Goal: Transaction & Acquisition: Purchase product/service

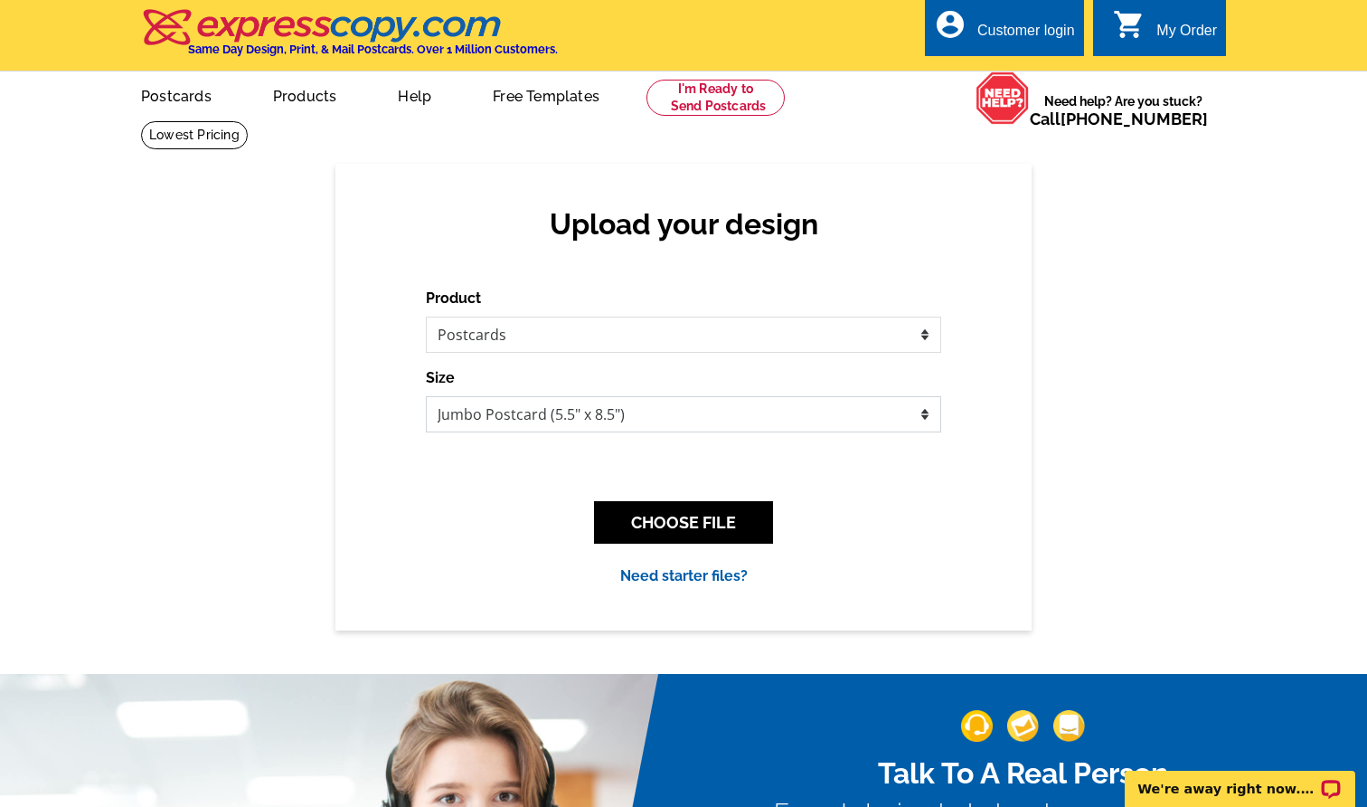
select select "1"
click at [723, 528] on button "CHOOSE FILE" at bounding box center [683, 522] width 179 height 42
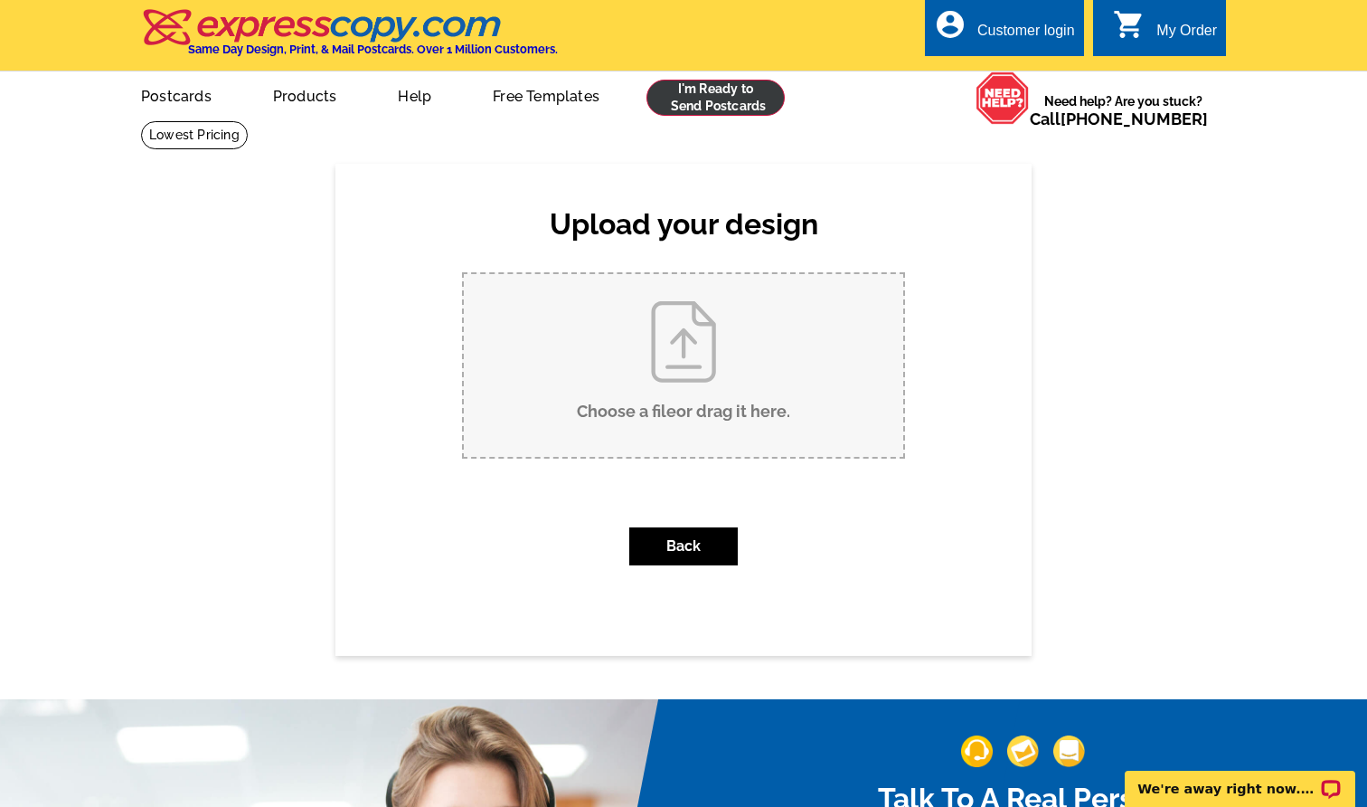
click at [703, 82] on link at bounding box center [715, 98] width 138 height 36
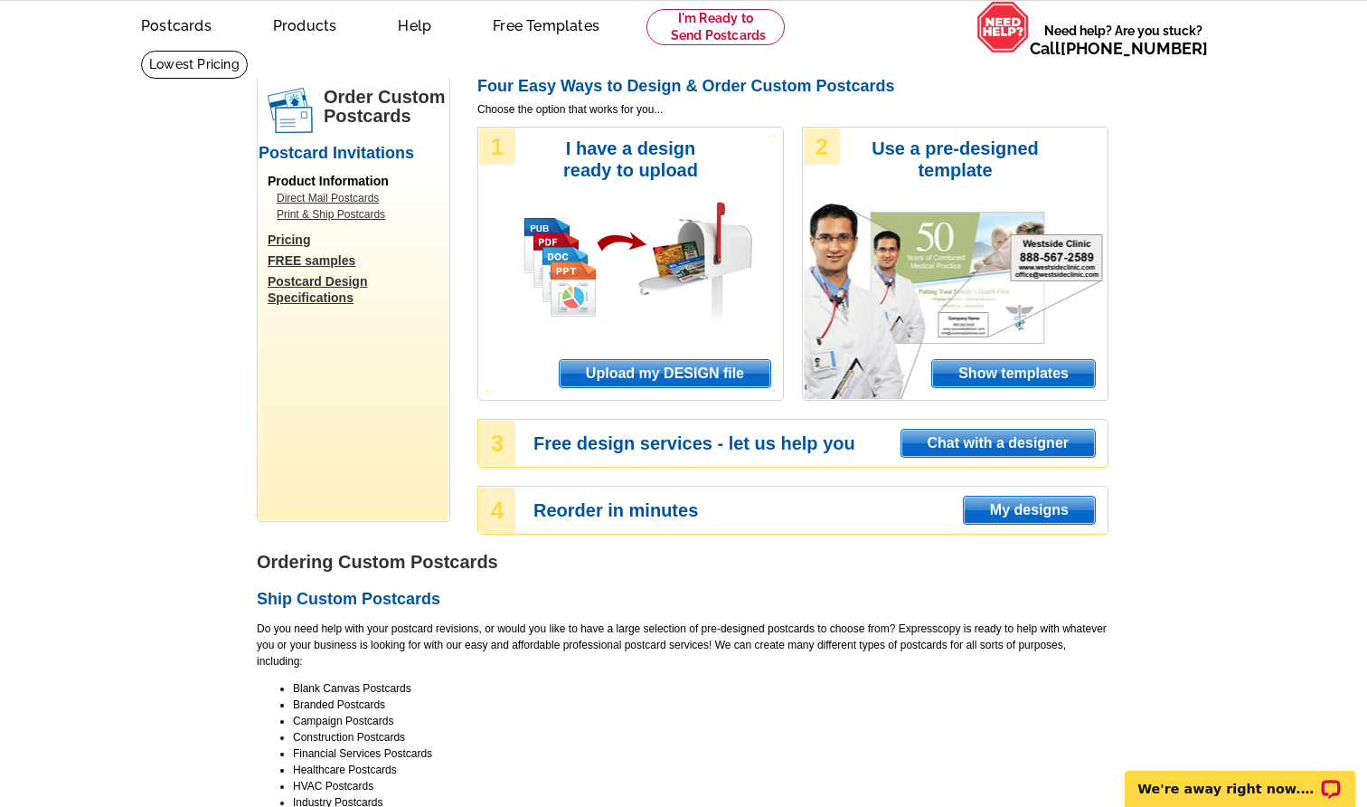
scroll to position [72, 0]
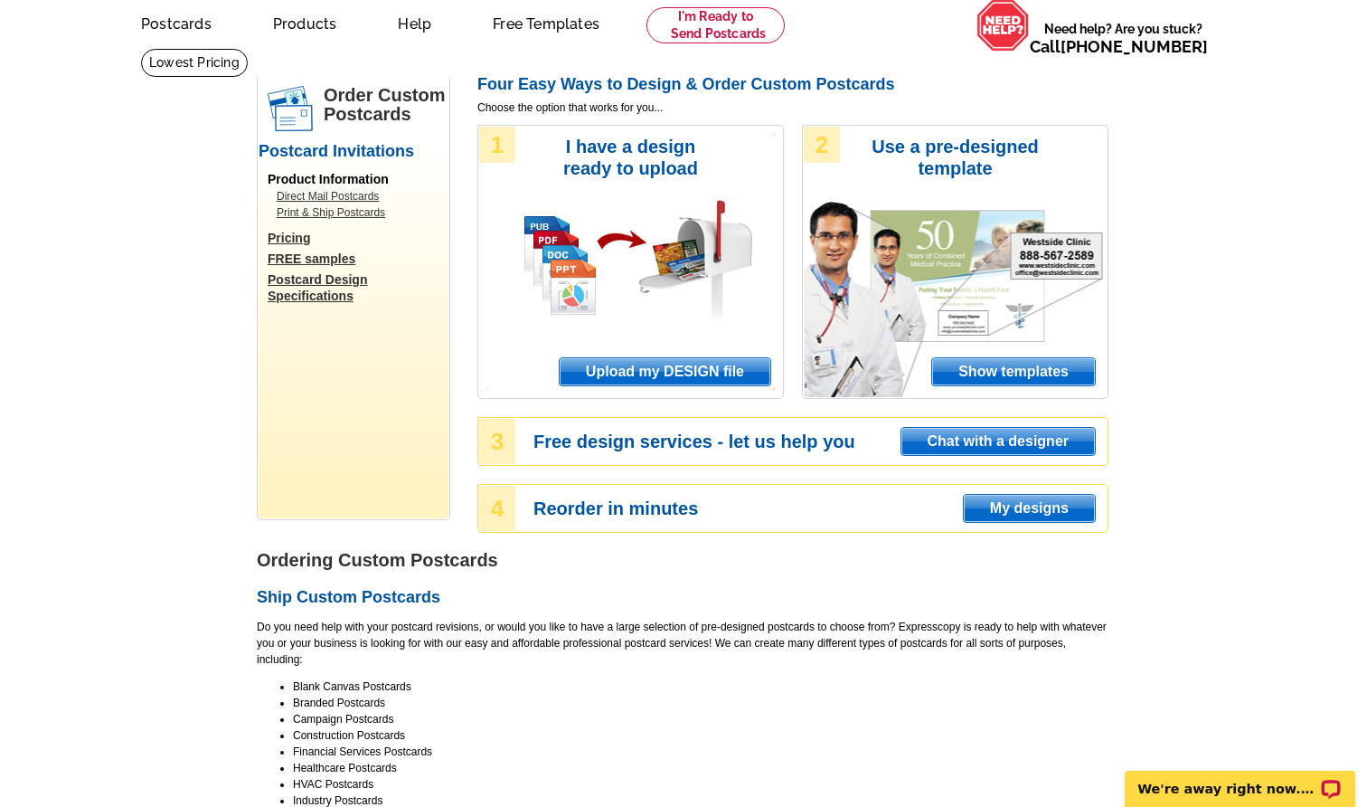
click at [685, 360] on span "Upload my DESIGN file" at bounding box center [665, 371] width 211 height 27
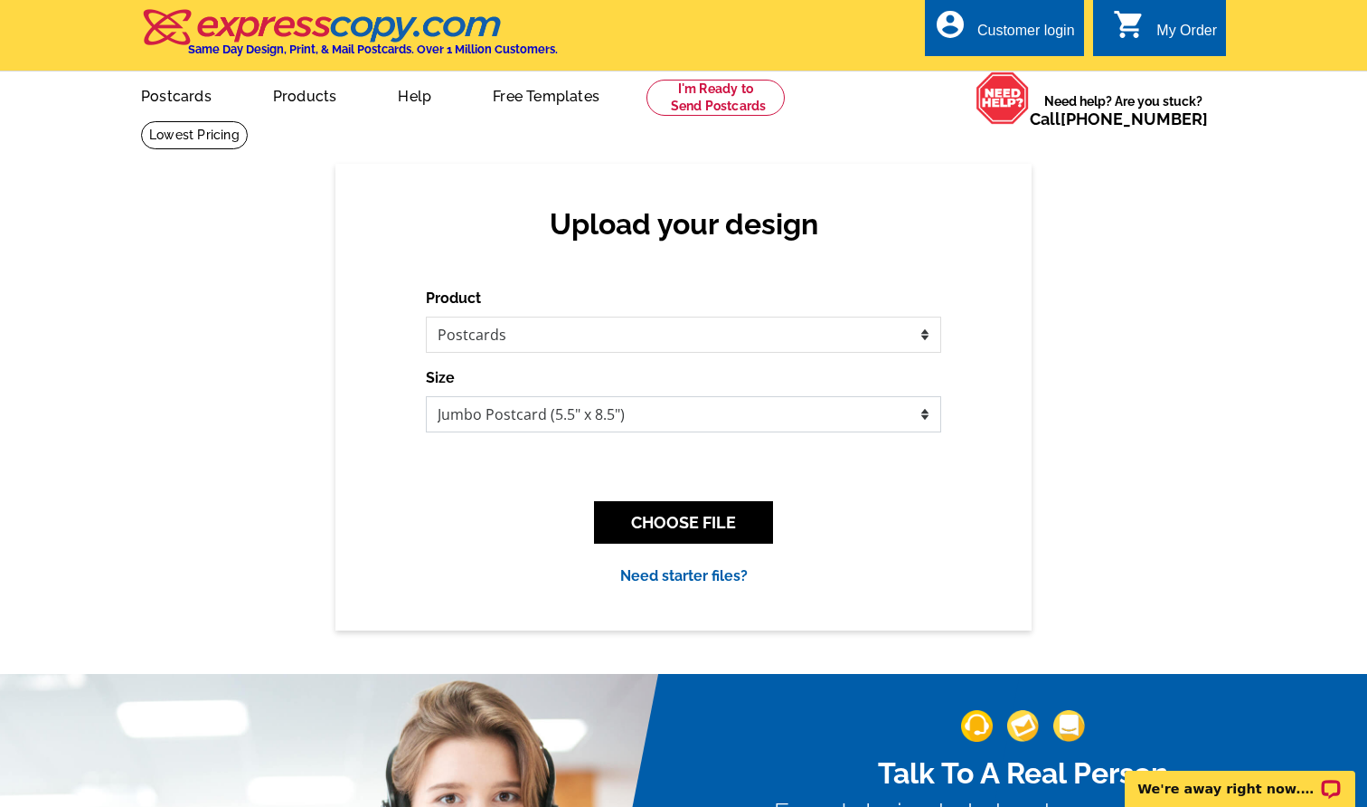
select select "1"
click at [725, 516] on button "CHOOSE FILE" at bounding box center [683, 522] width 179 height 42
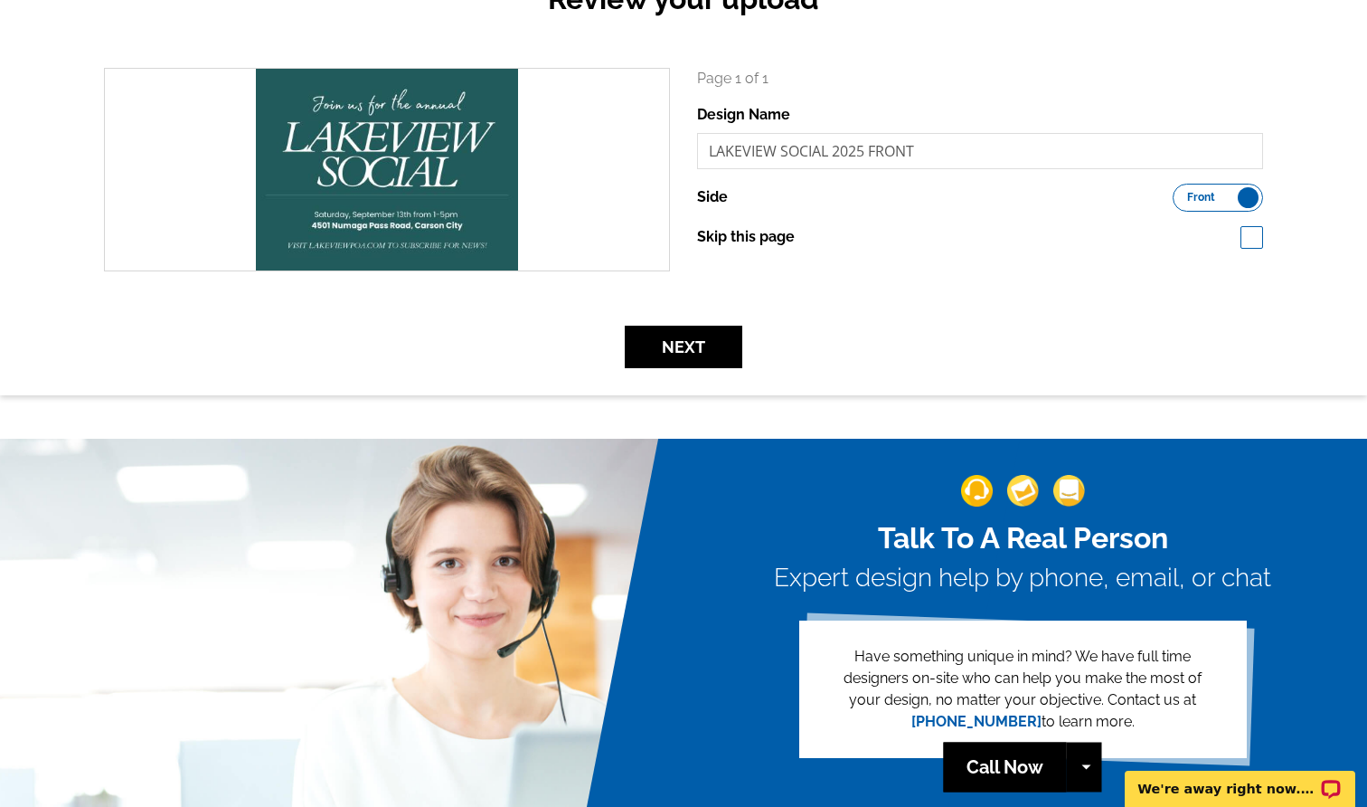
scroll to position [231, 0]
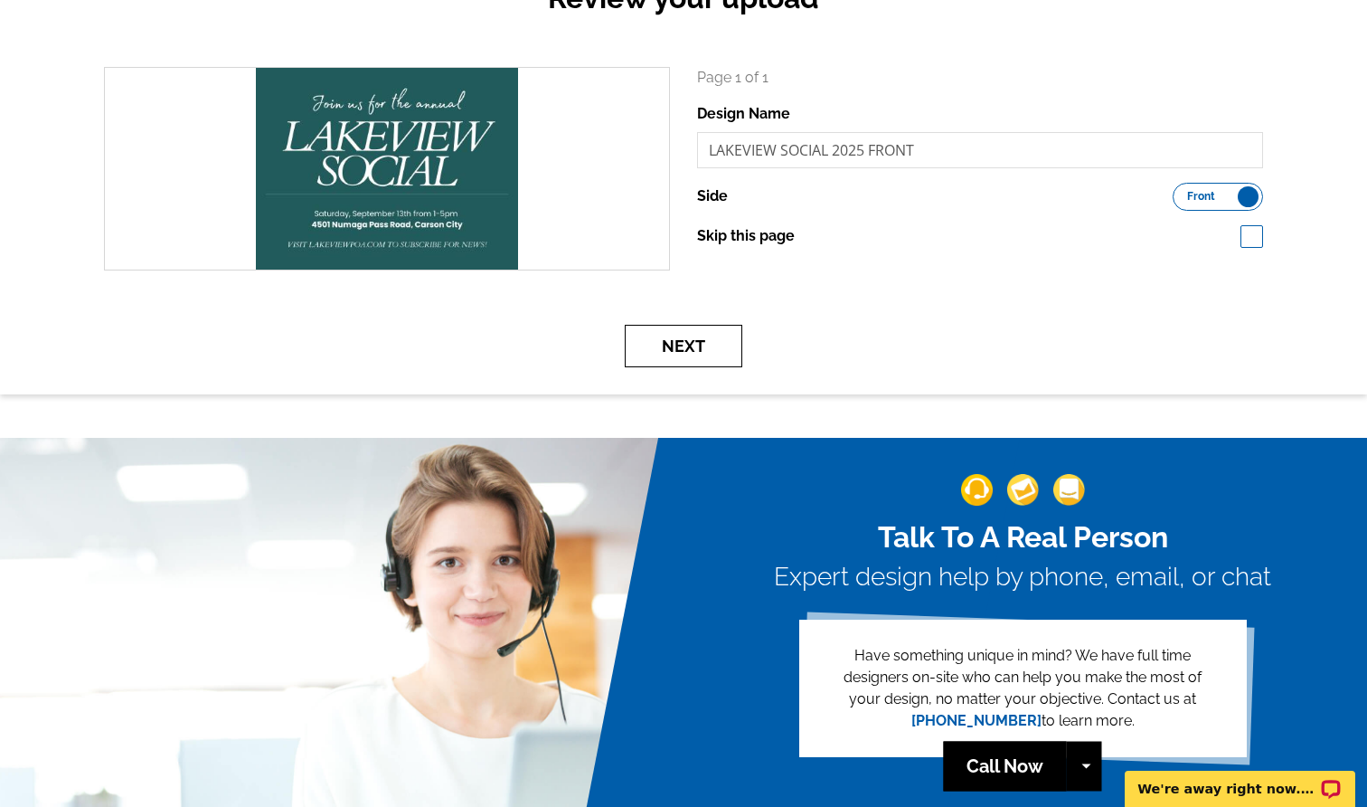
click at [702, 353] on button "Next" at bounding box center [684, 346] width 118 height 42
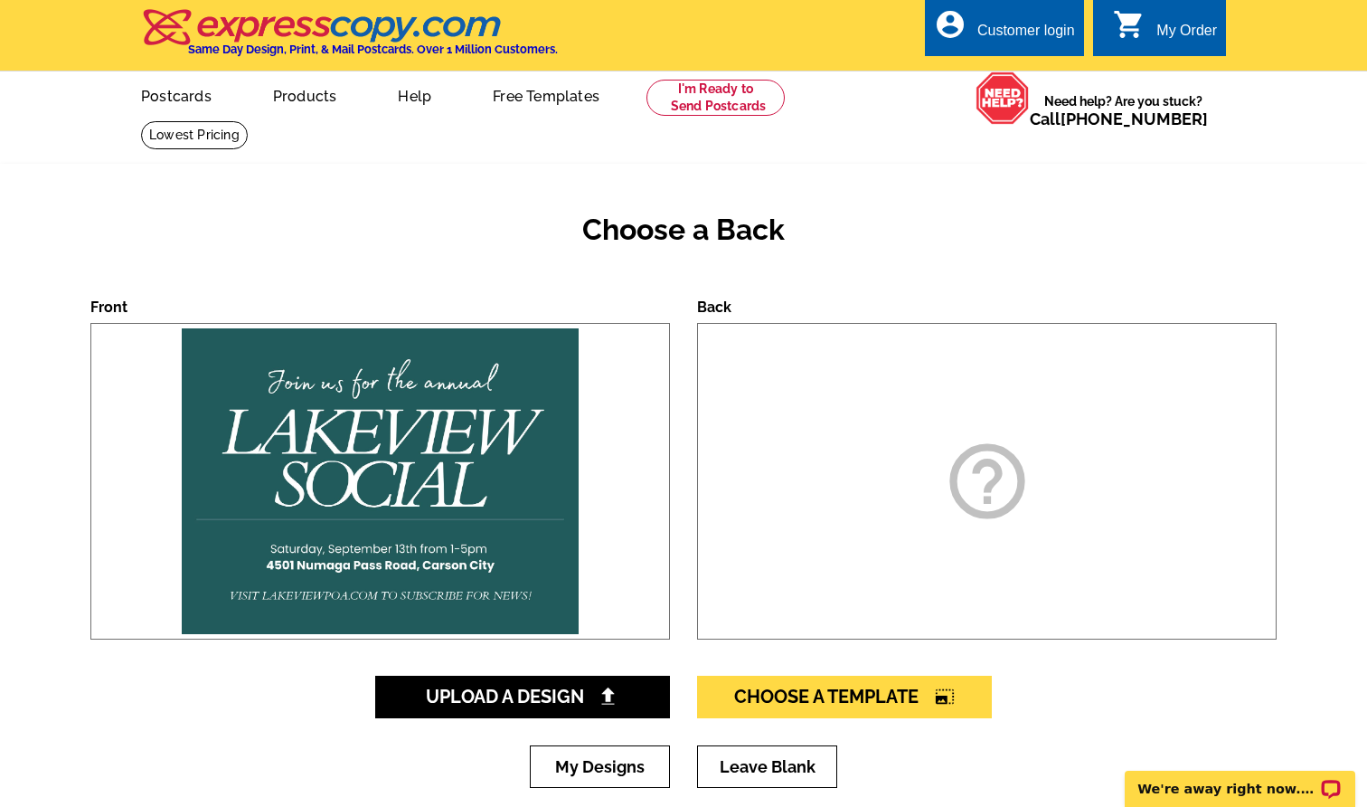
click at [862, 554] on div "help_outline" at bounding box center [987, 481] width 580 height 316
click at [1021, 458] on icon "help_outline" at bounding box center [987, 481] width 90 height 90
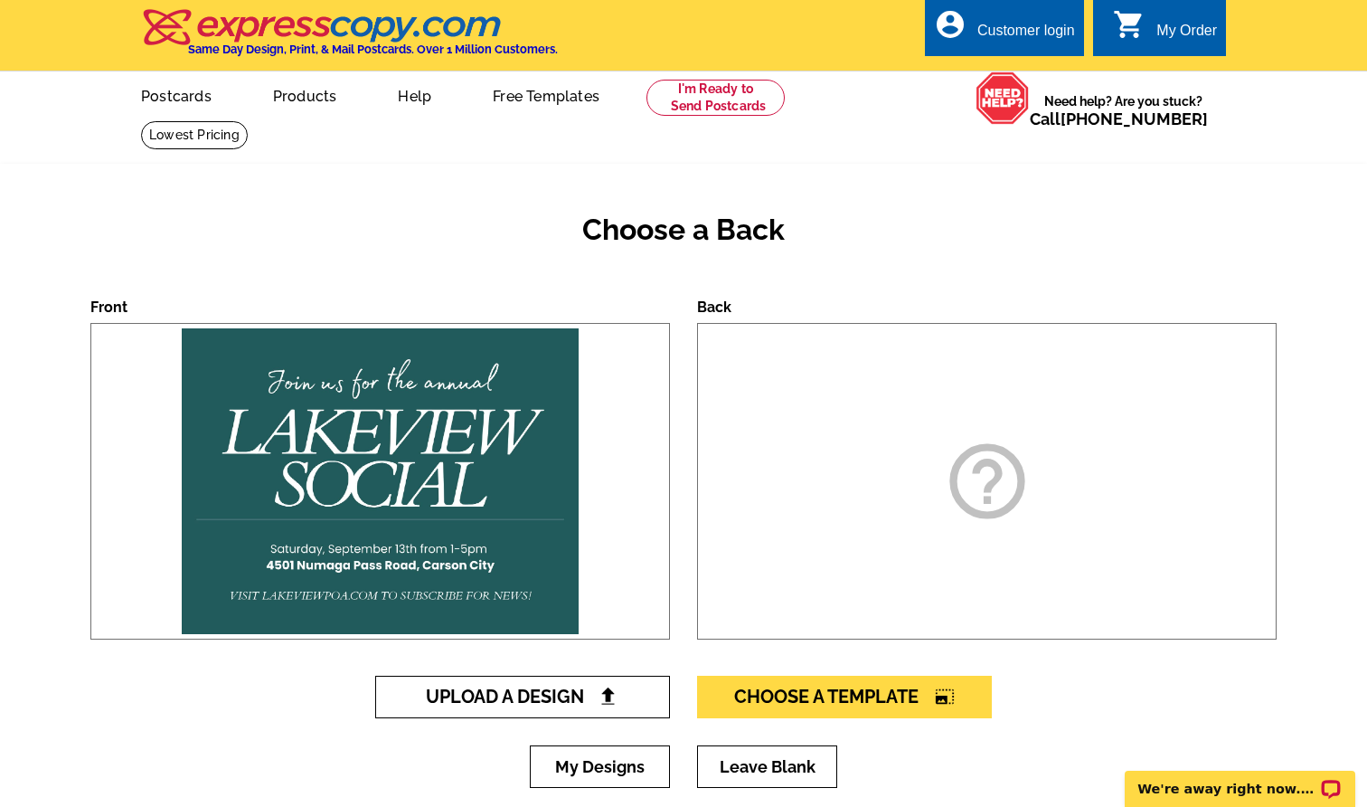
click at [622, 689] on link "Upload A Design" at bounding box center [522, 696] width 295 height 42
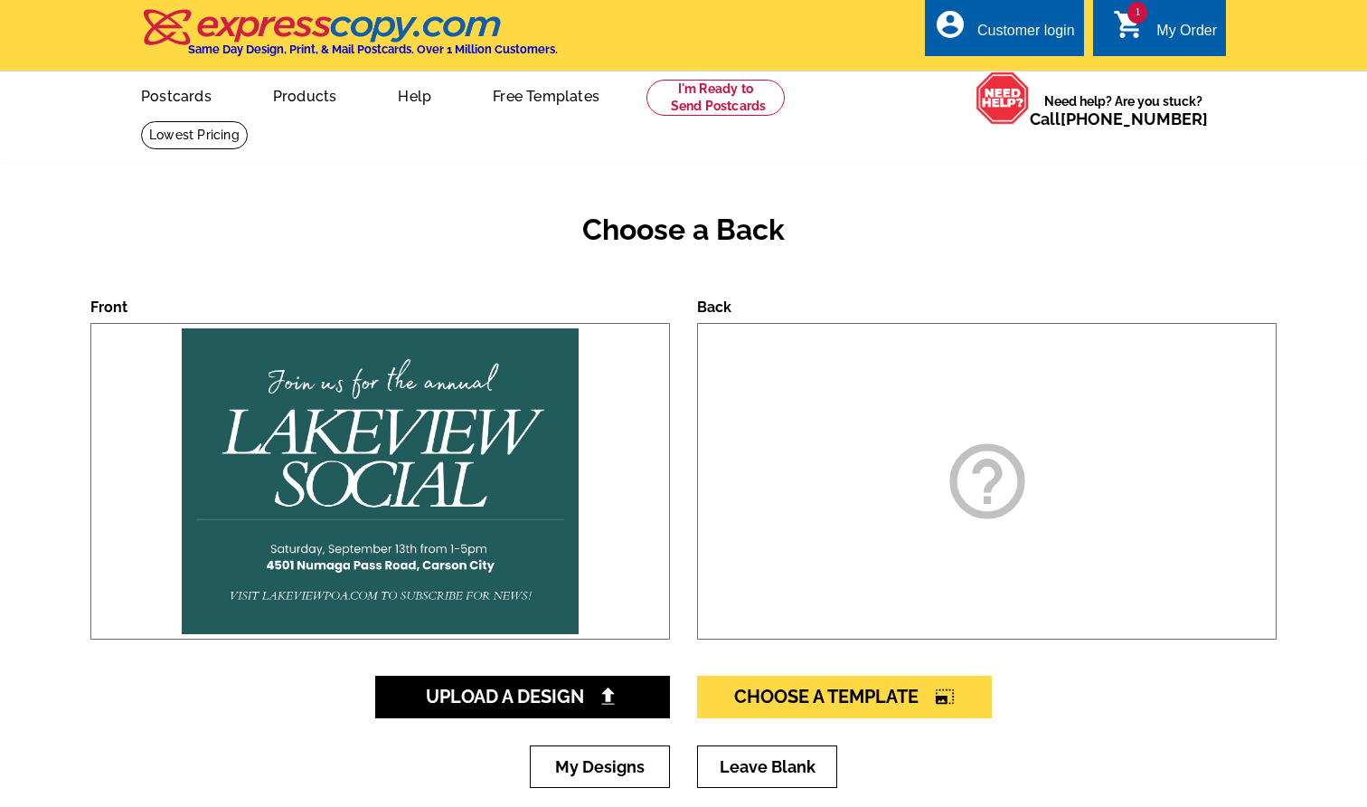
click at [965, 482] on icon "help_outline" at bounding box center [987, 481] width 90 height 90
click at [988, 472] on icon "help_outline" at bounding box center [987, 481] width 90 height 90
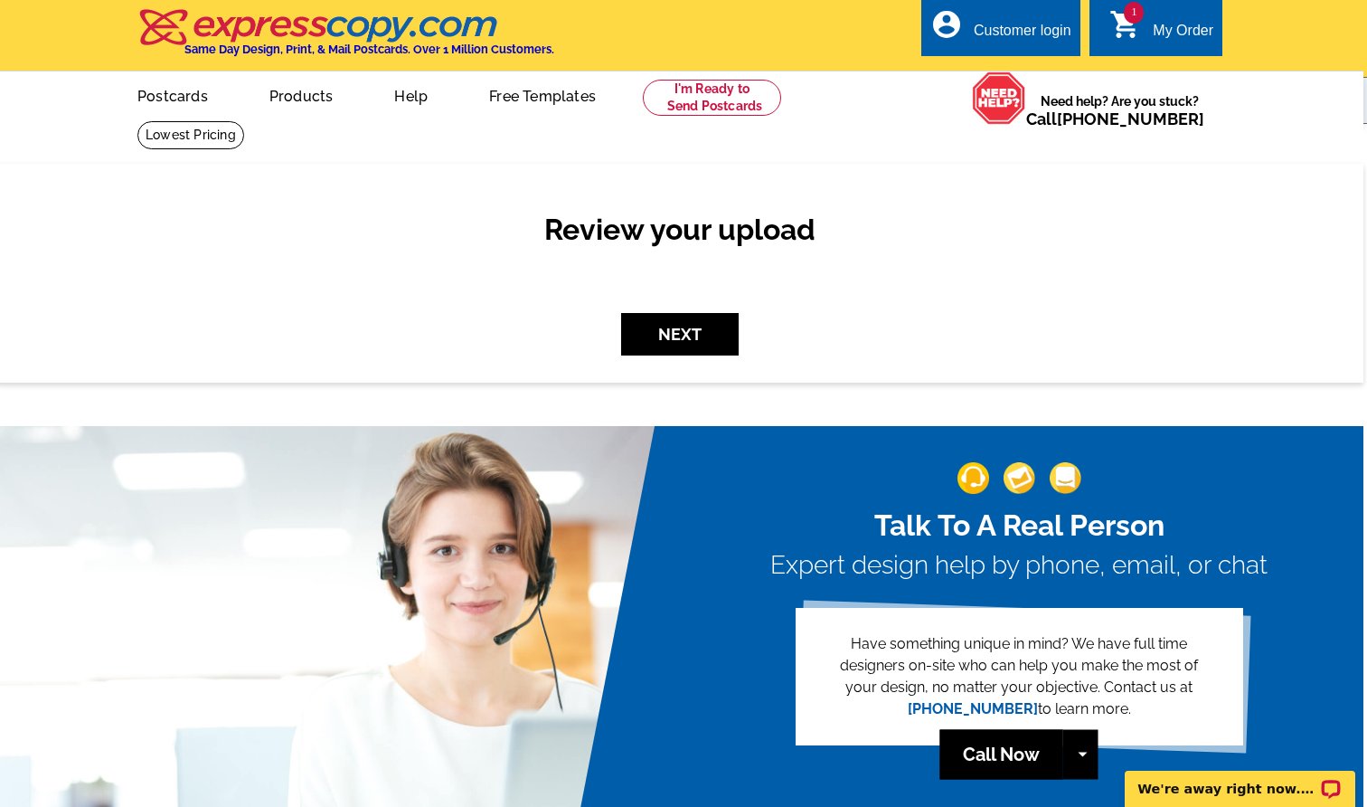
scroll to position [0, 4]
click at [679, 310] on div "Review your upload Next" at bounding box center [679, 273] width 1367 height 218
click at [686, 328] on button "Next" at bounding box center [680, 334] width 118 height 42
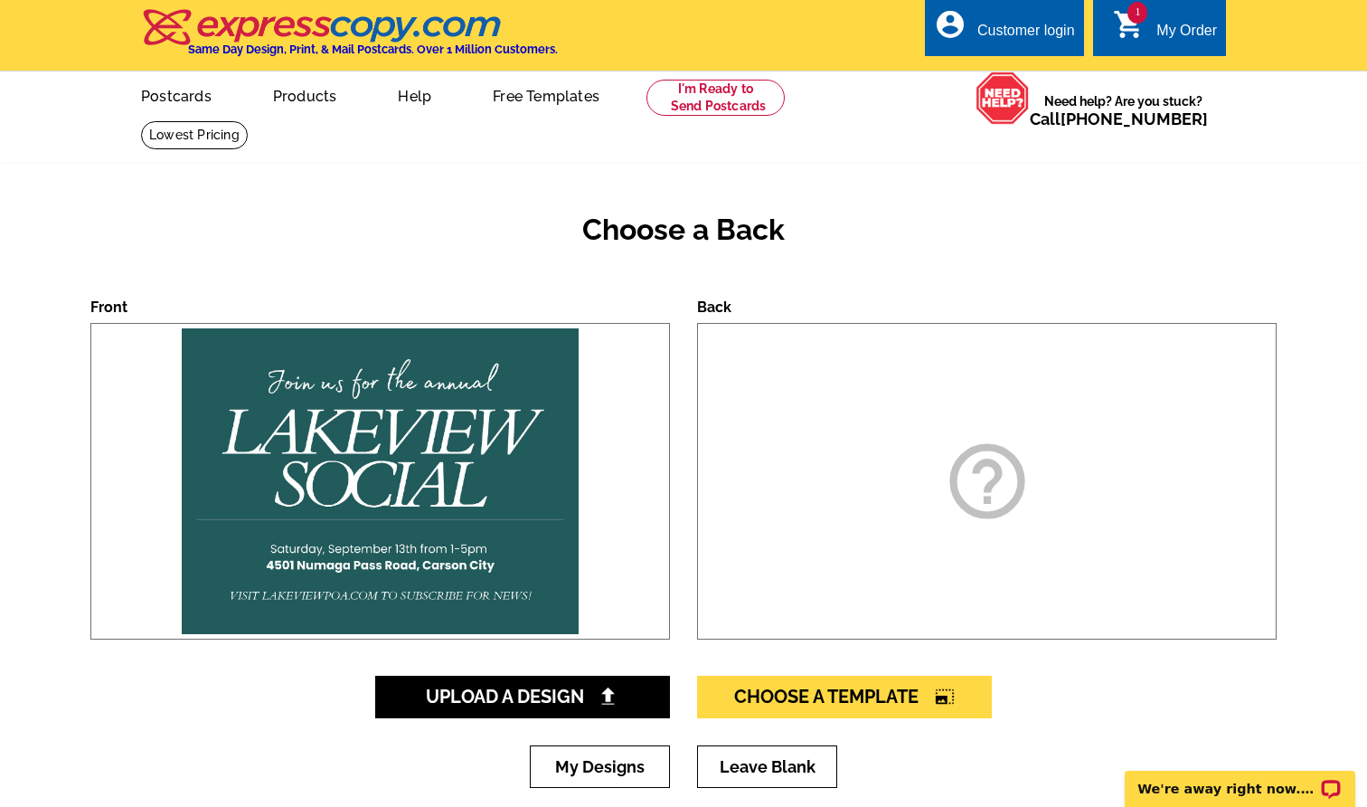
click at [992, 505] on icon "help_outline" at bounding box center [987, 481] width 90 height 90
click at [912, 530] on div "help_outline" at bounding box center [987, 481] width 580 height 316
click at [911, 529] on div "help_outline" at bounding box center [987, 481] width 580 height 316
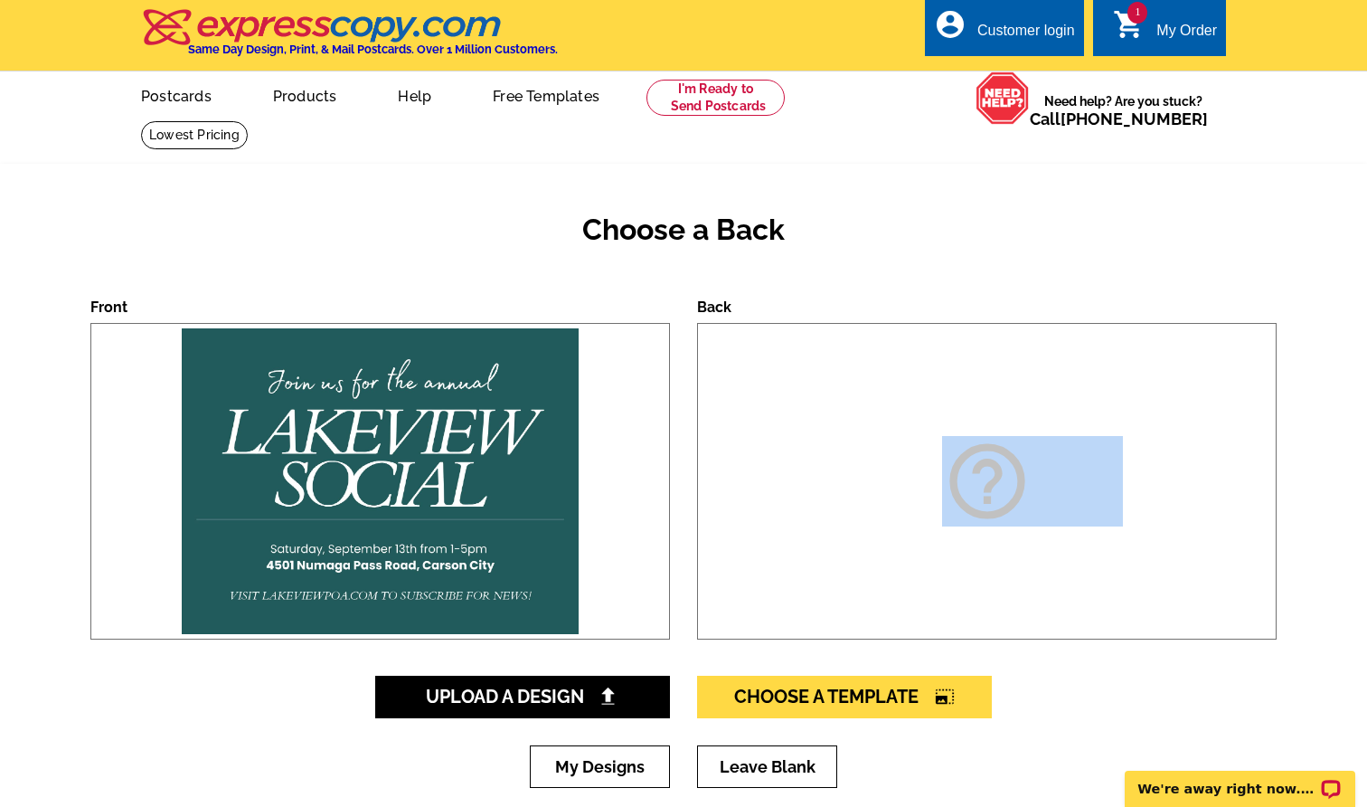
click at [911, 529] on div "help_outline" at bounding box center [987, 481] width 580 height 316
click at [930, 526] on div "help_outline" at bounding box center [987, 481] width 580 height 316
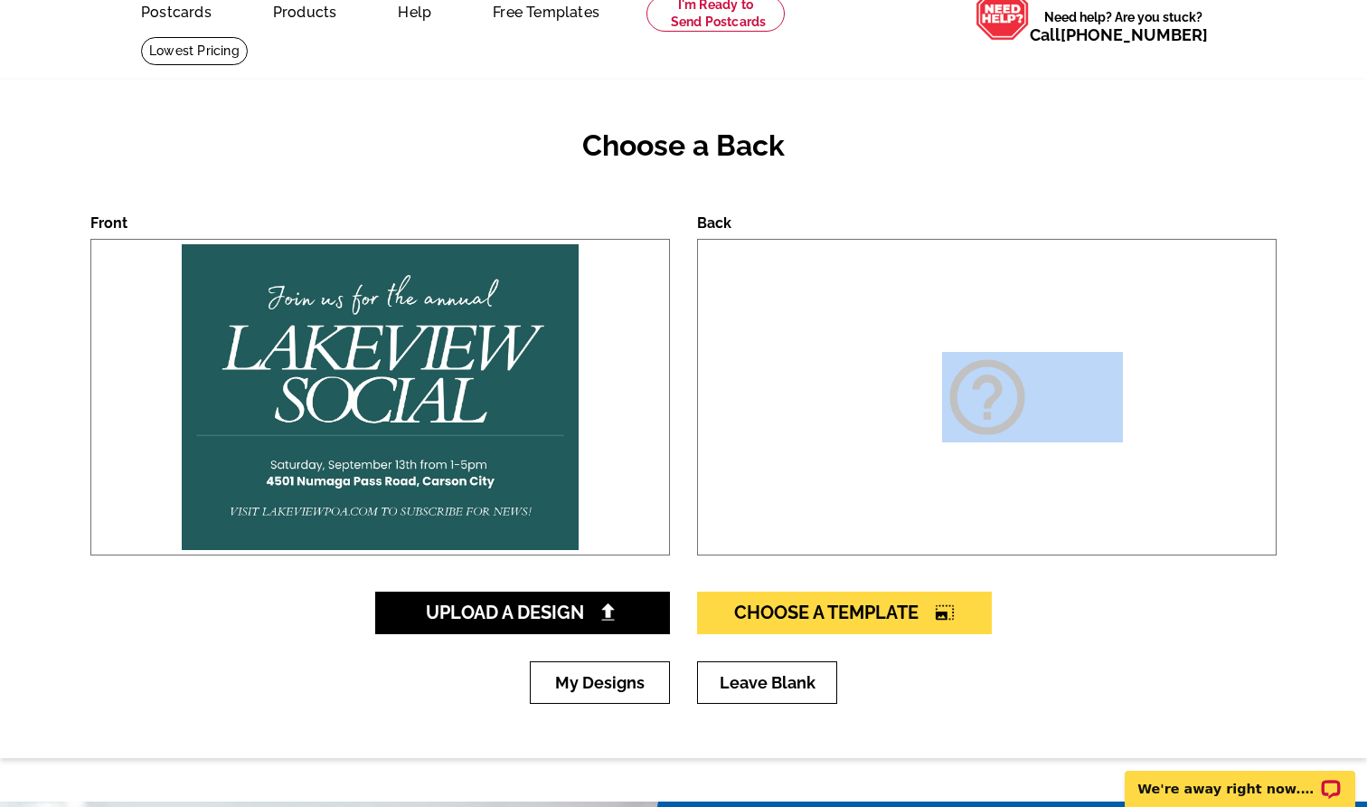
scroll to position [120, 0]
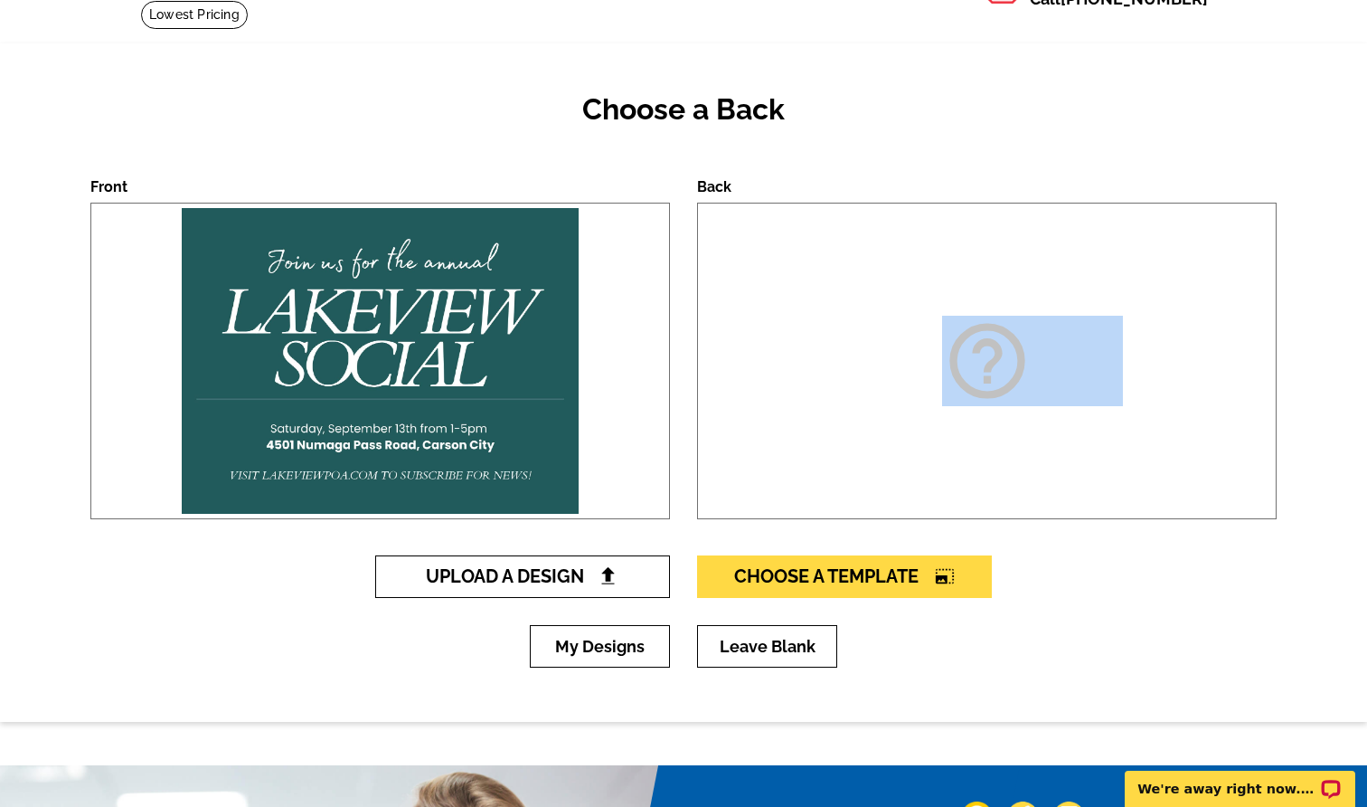
click at [624, 580] on link "Upload A Design" at bounding box center [522, 576] width 295 height 42
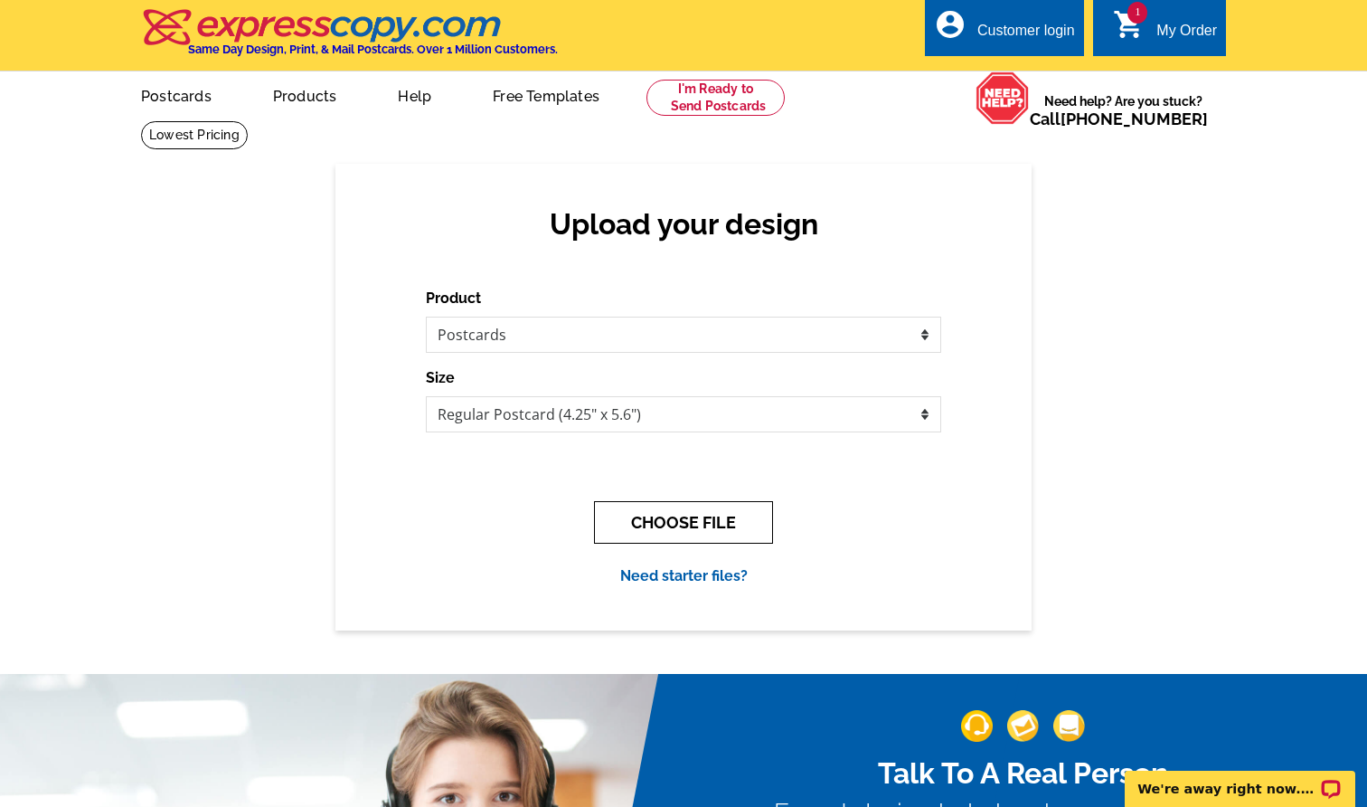
click at [695, 512] on button "CHOOSE FILE" at bounding box center [683, 522] width 179 height 42
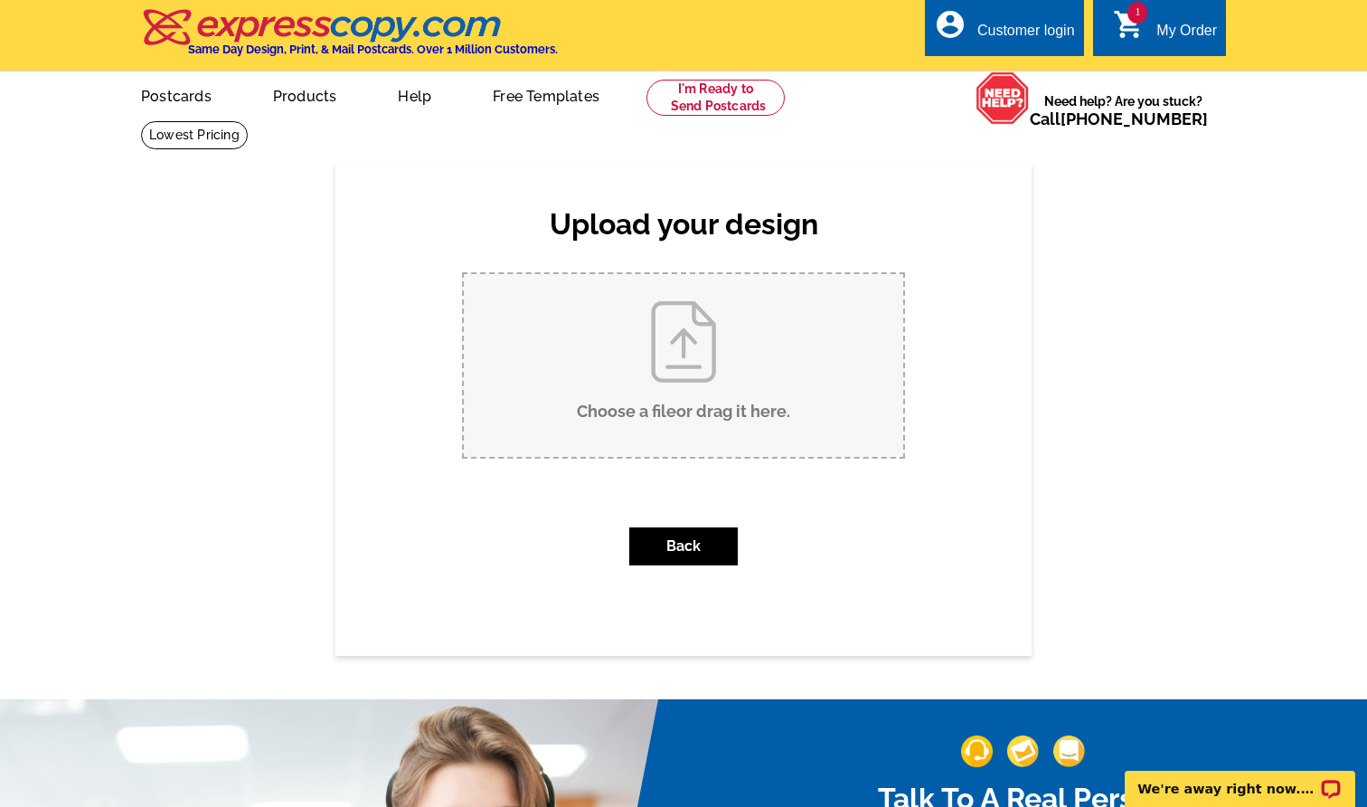
click at [741, 433] on input "Choose a file or drag it here ." at bounding box center [683, 365] width 439 height 183
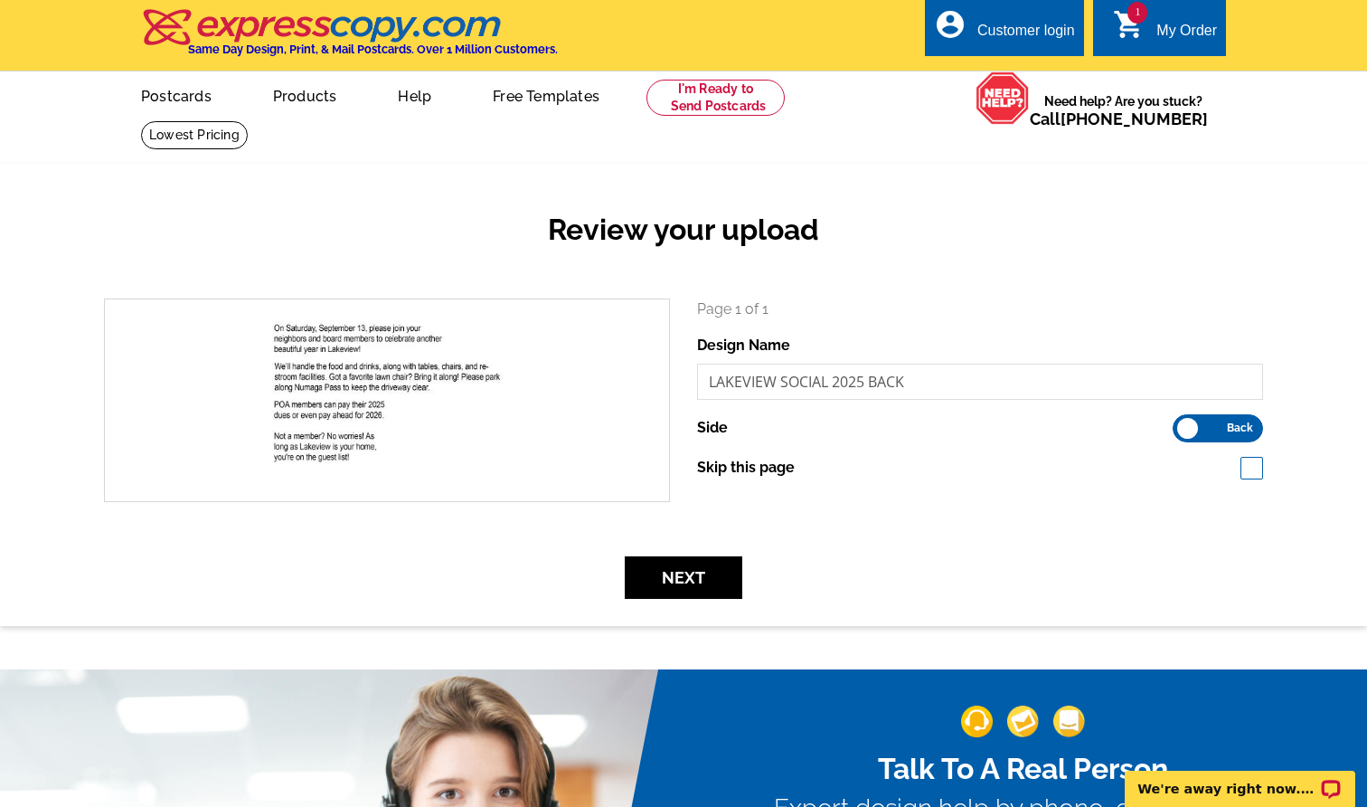
click at [1198, 429] on label "Front Back" at bounding box center [1218, 428] width 90 height 28
click at [1182, 423] on input "Front Back" at bounding box center [1182, 423] width 0 height 0
click at [1222, 428] on label "Front Back" at bounding box center [1218, 428] width 90 height 28
click at [1182, 423] on input "Front Back" at bounding box center [1182, 423] width 0 height 0
click at [674, 575] on button "Next" at bounding box center [684, 577] width 118 height 42
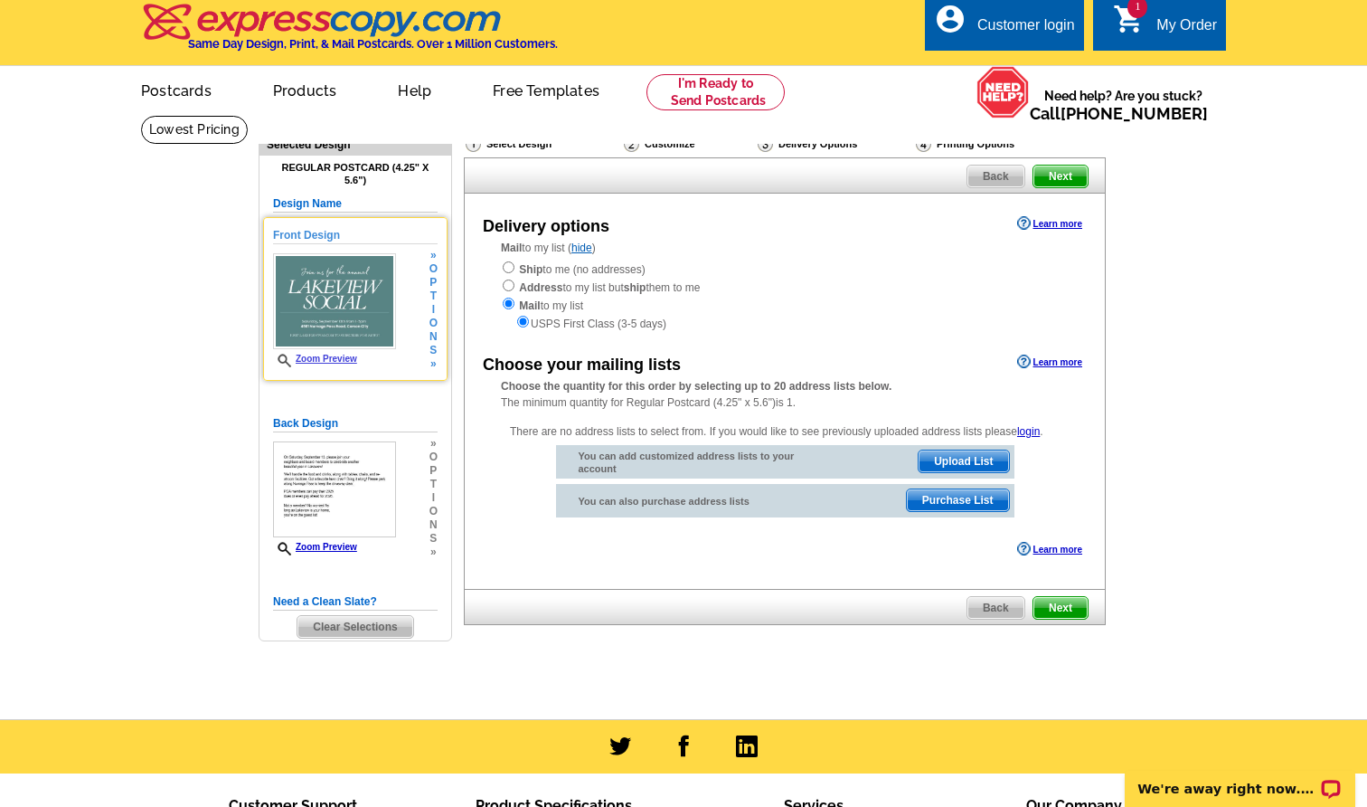
click at [339, 358] on link "Zoom Preview" at bounding box center [315, 359] width 84 height 10
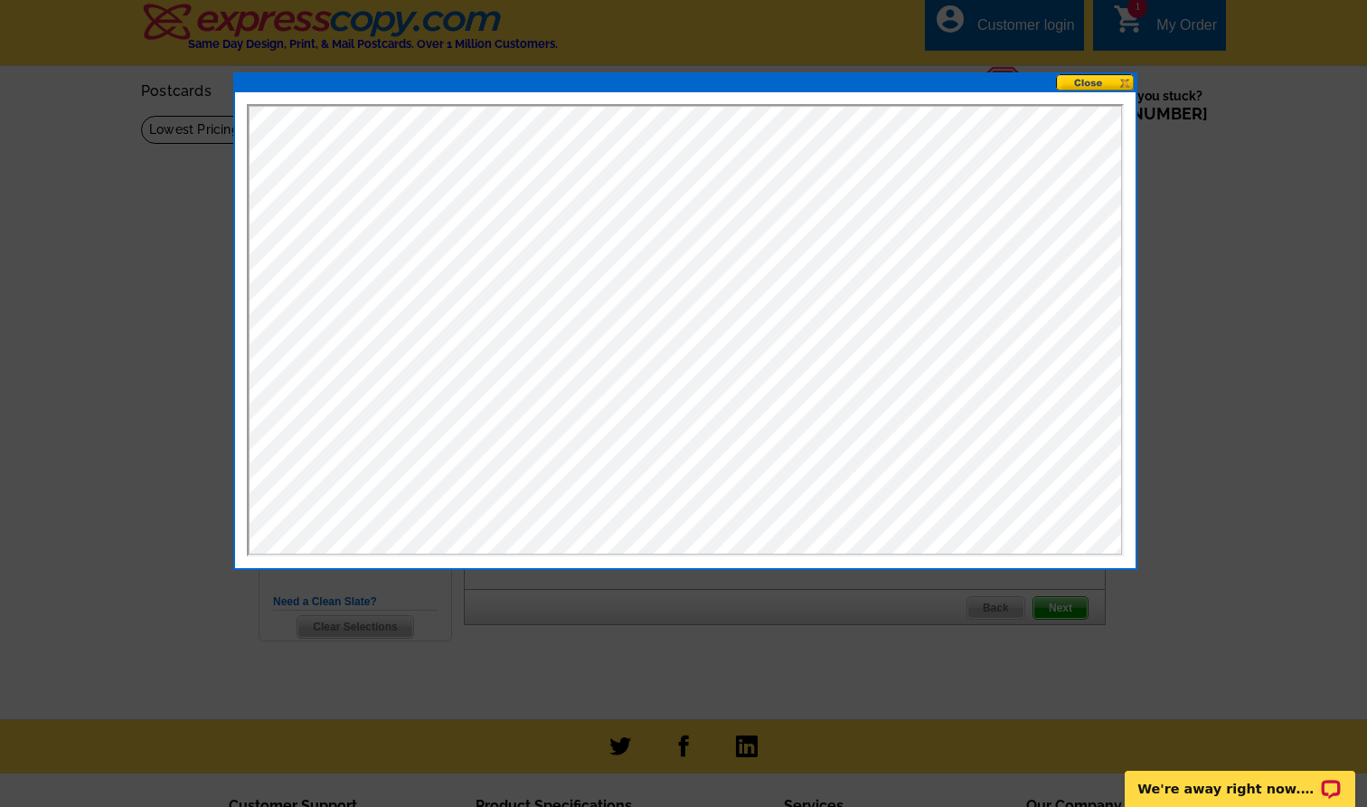
click at [1108, 80] on button at bounding box center [1096, 82] width 80 height 17
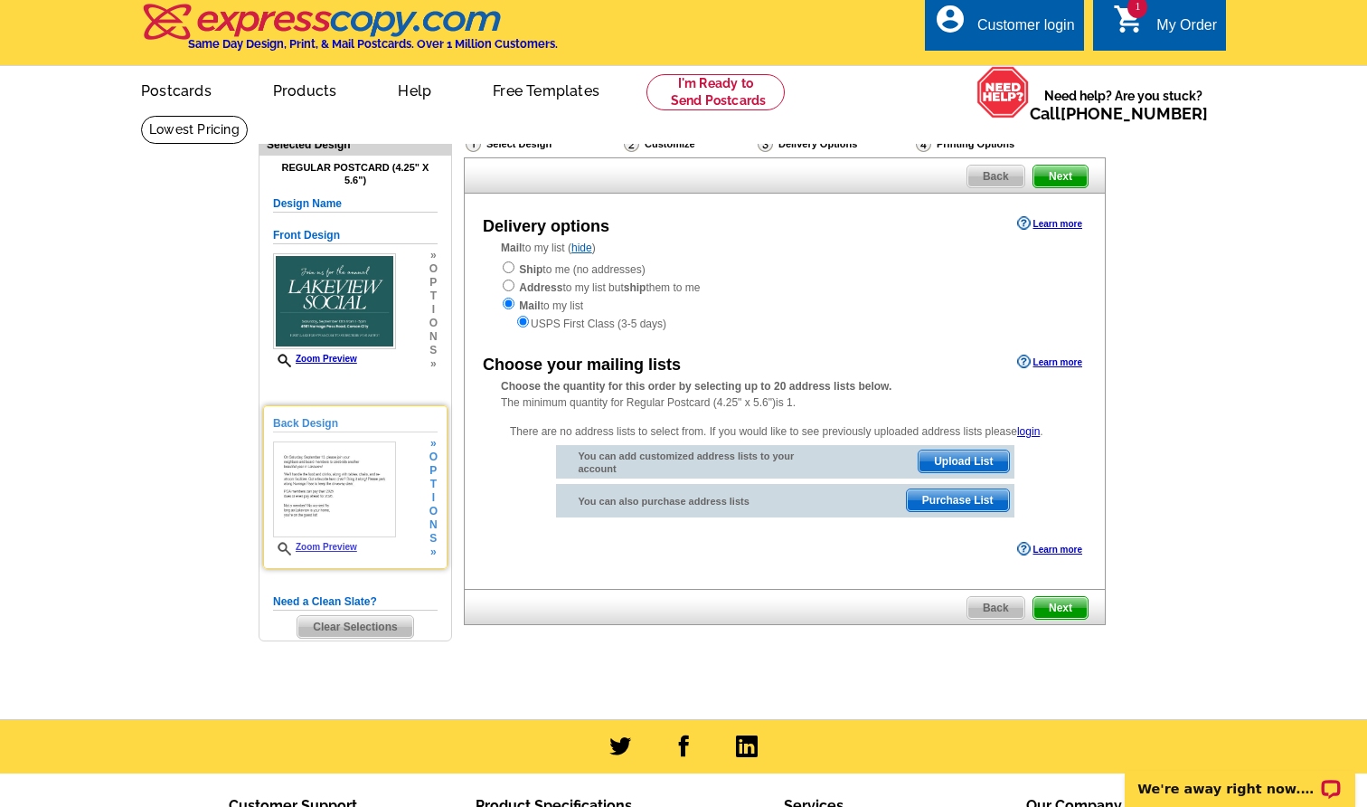
click at [344, 514] on img at bounding box center [334, 489] width 123 height 96
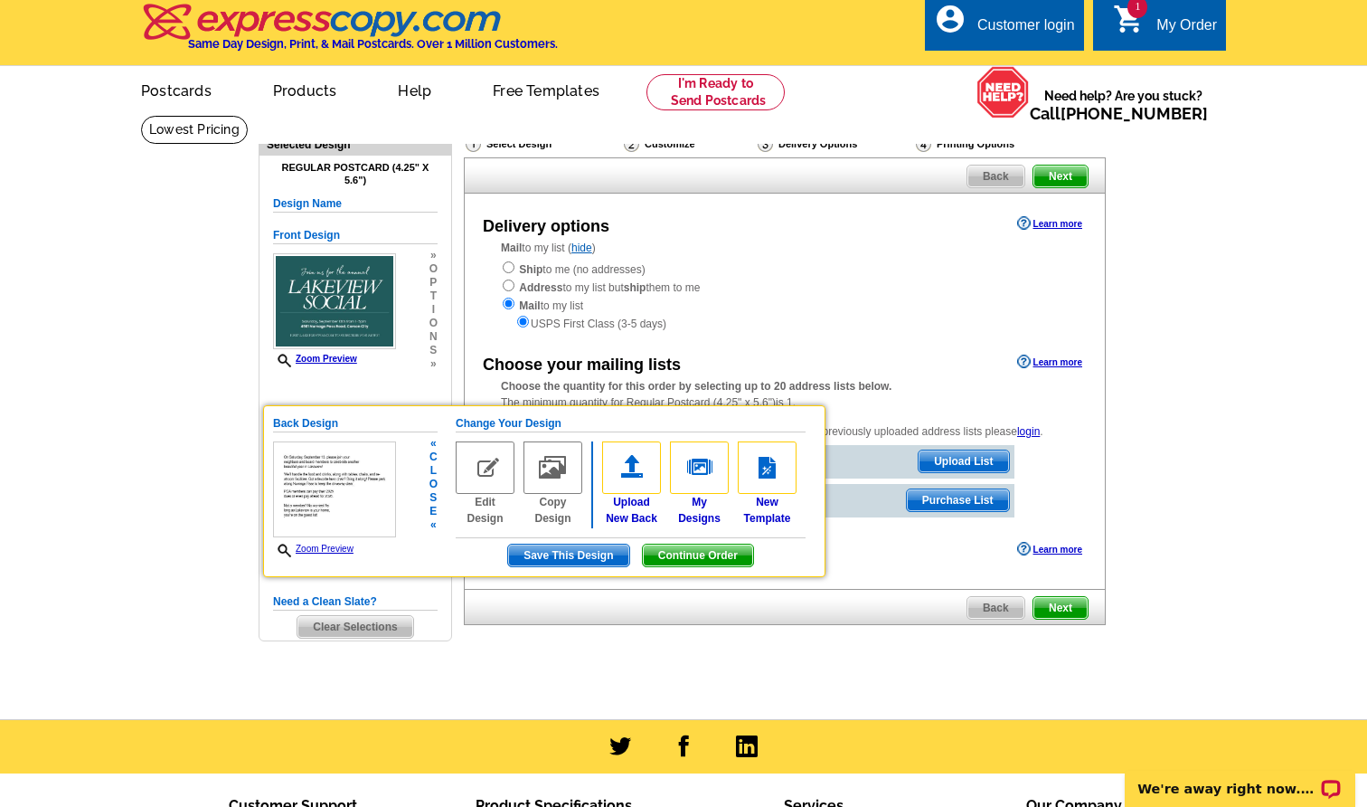
click at [354, 531] on img at bounding box center [334, 489] width 123 height 96
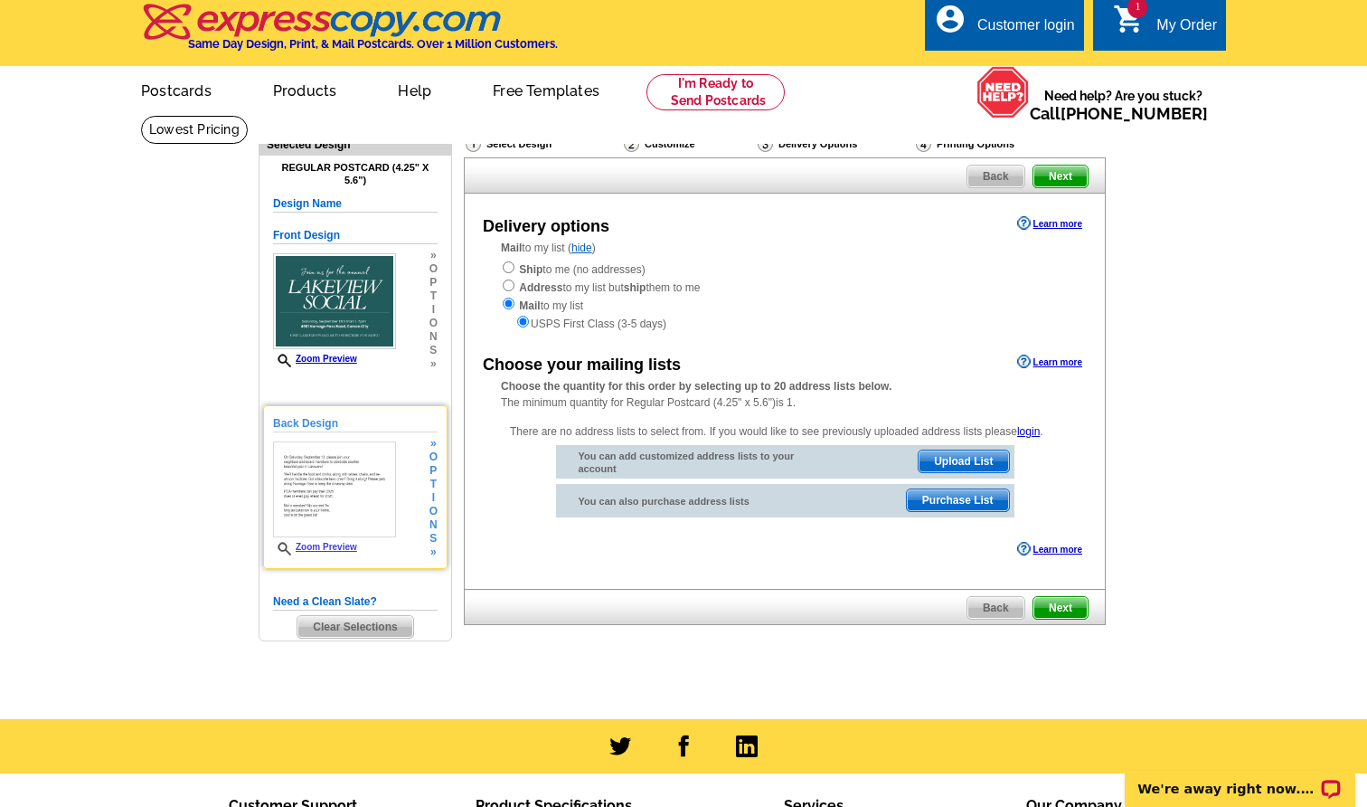
click at [337, 543] on link "Zoom Preview" at bounding box center [315, 547] width 84 height 10
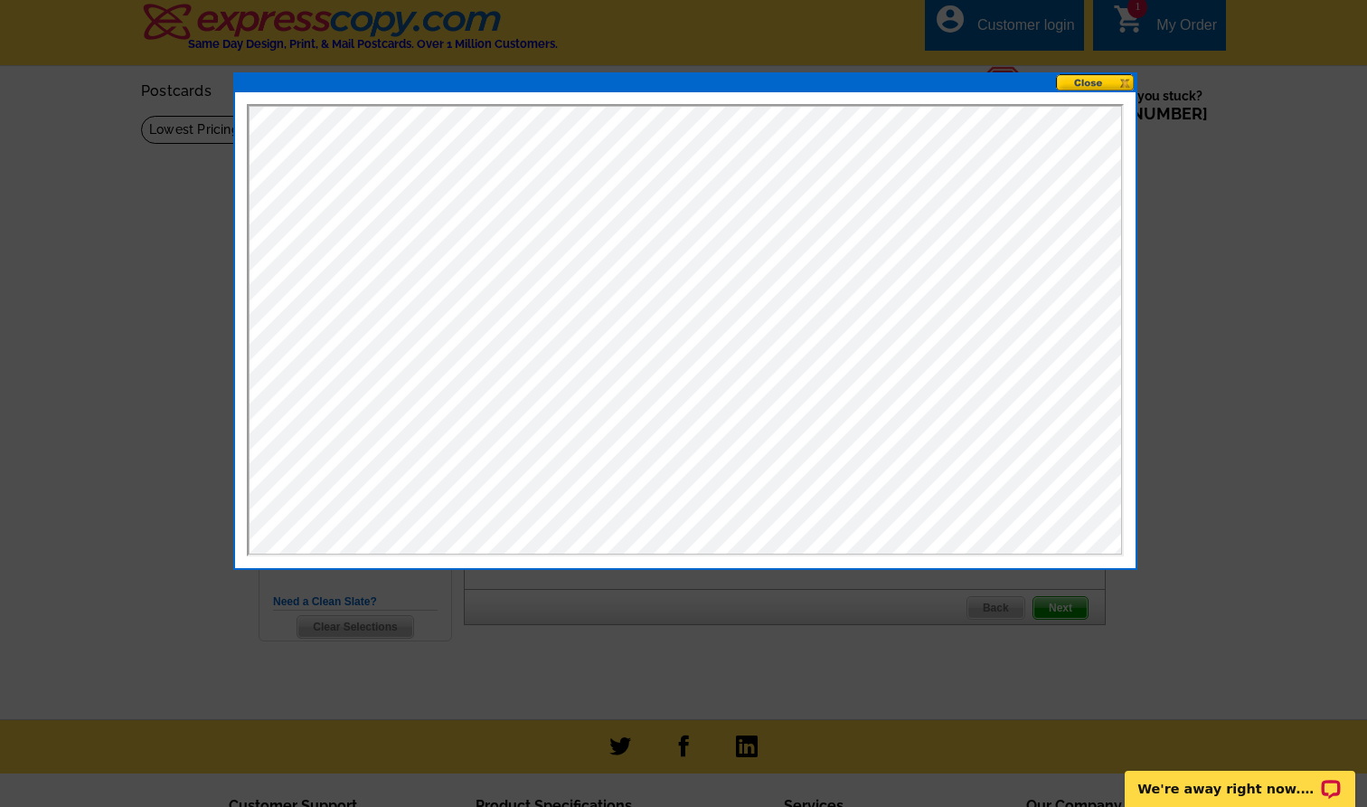
click at [1114, 80] on button at bounding box center [1096, 82] width 80 height 17
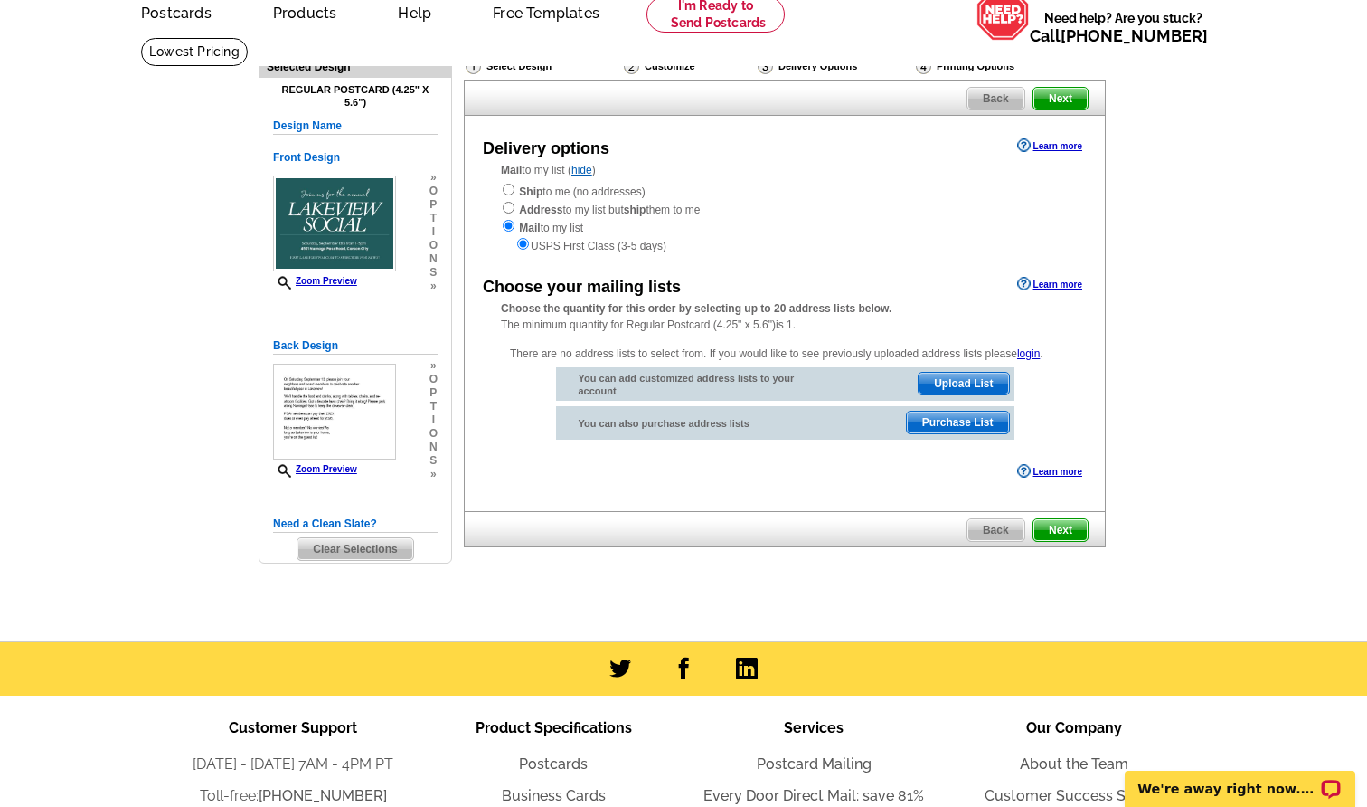
scroll to position [95, 0]
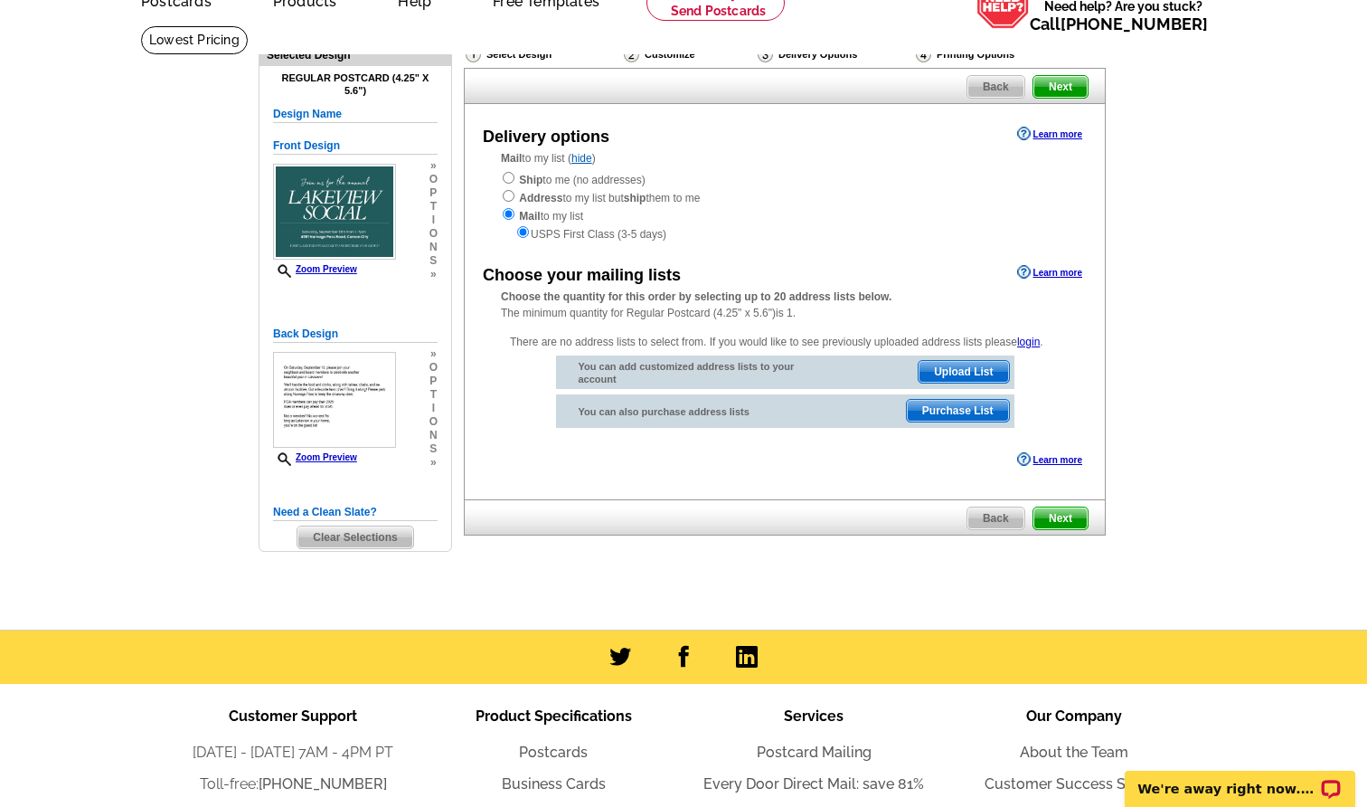
click at [967, 361] on span "Upload List" at bounding box center [964, 372] width 90 height 22
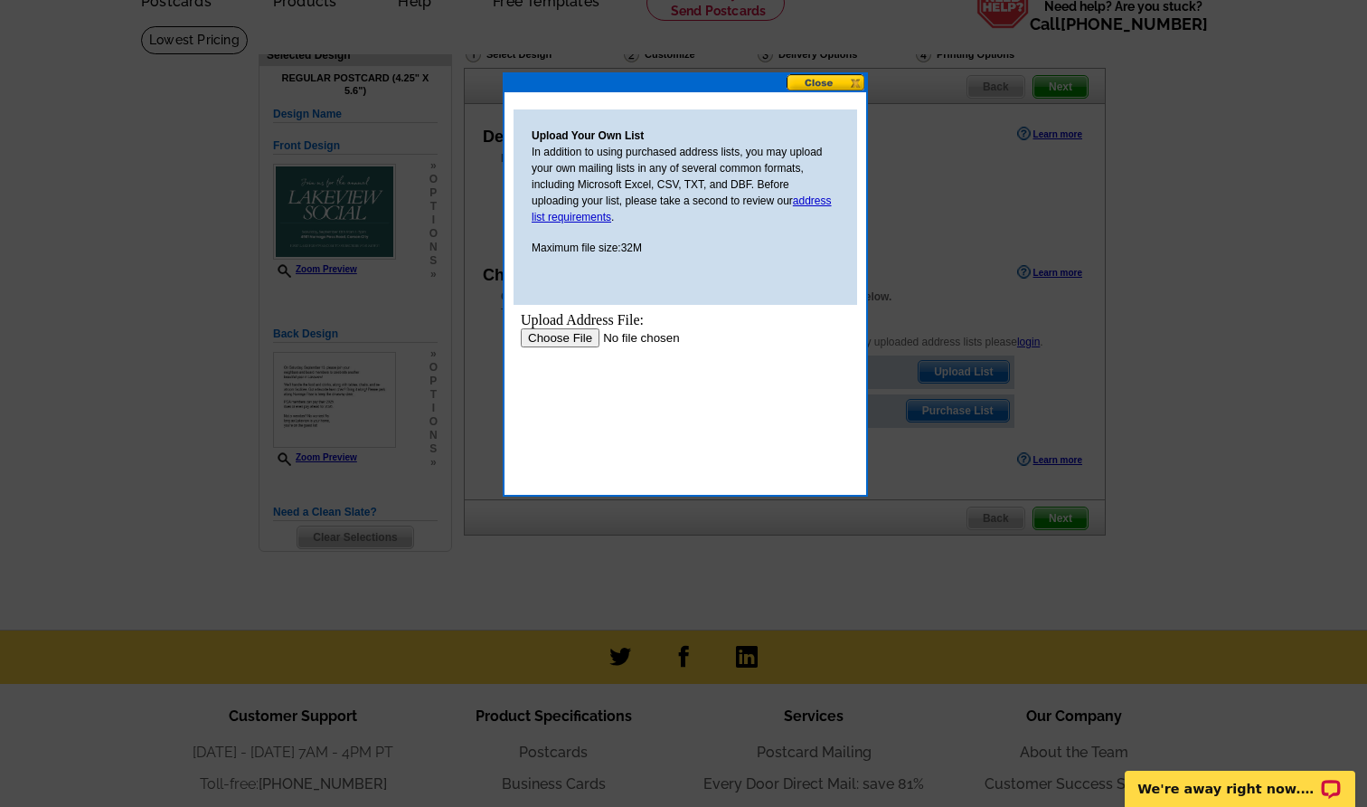
scroll to position [0, 0]
click at [583, 335] on input "file" at bounding box center [635, 337] width 229 height 19
click at [569, 336] on input "file" at bounding box center [635, 337] width 229 height 19
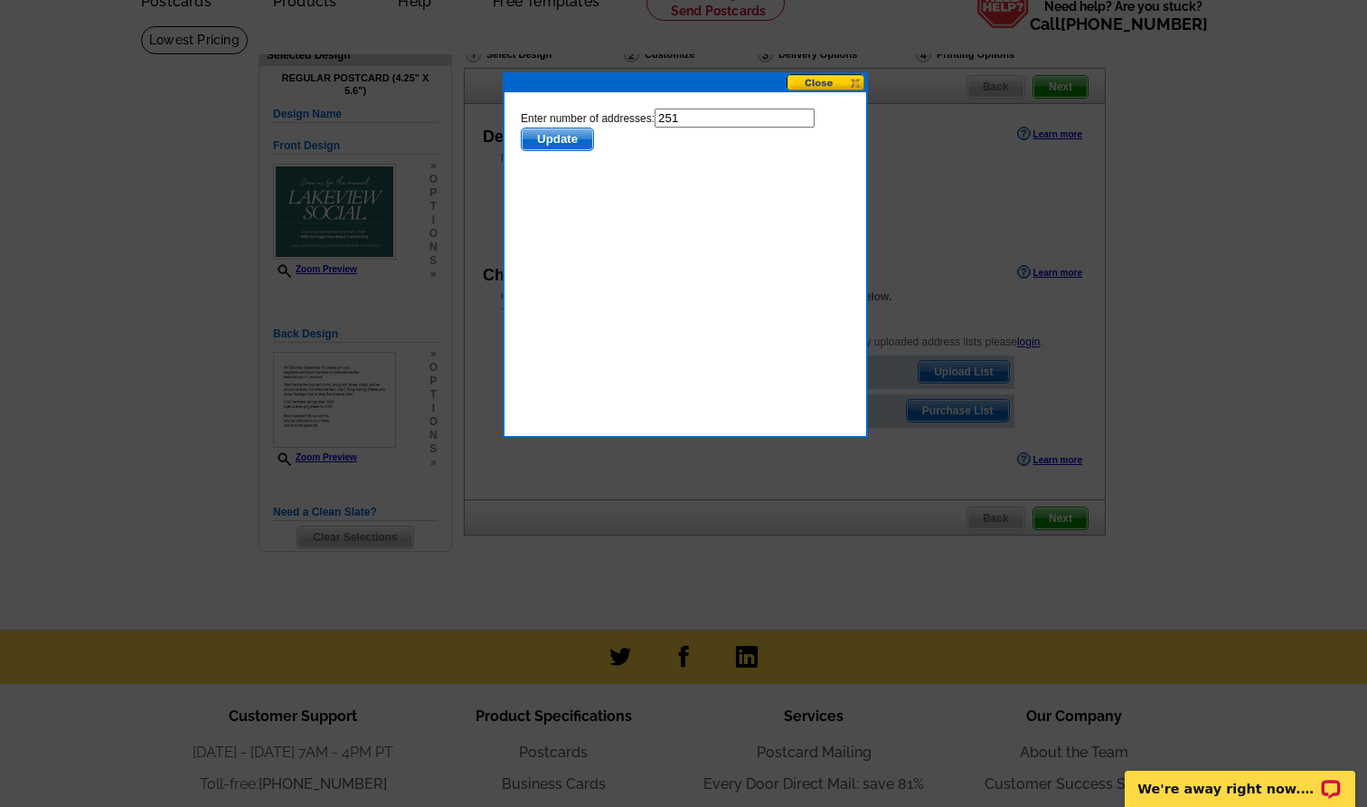
click at [669, 114] on input "251" at bounding box center [735, 117] width 160 height 19
click at [671, 120] on input "251" at bounding box center [735, 117] width 160 height 19
drag, startPoint x: 667, startPoint y: 118, endPoint x: 745, endPoint y: 120, distance: 77.8
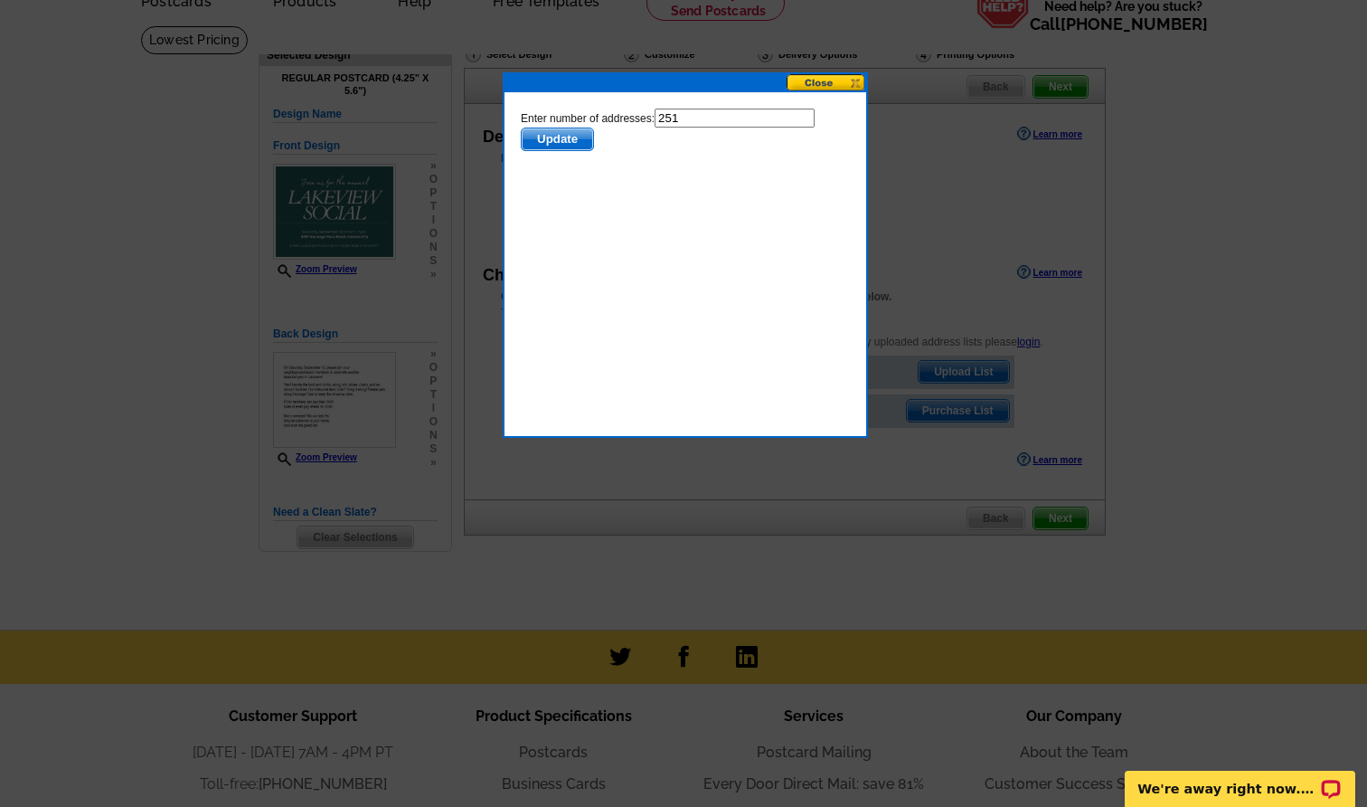
click at [746, 121] on input "251" at bounding box center [735, 117] width 160 height 19
type input "246"
click at [563, 137] on span "Update" at bounding box center [557, 139] width 71 height 22
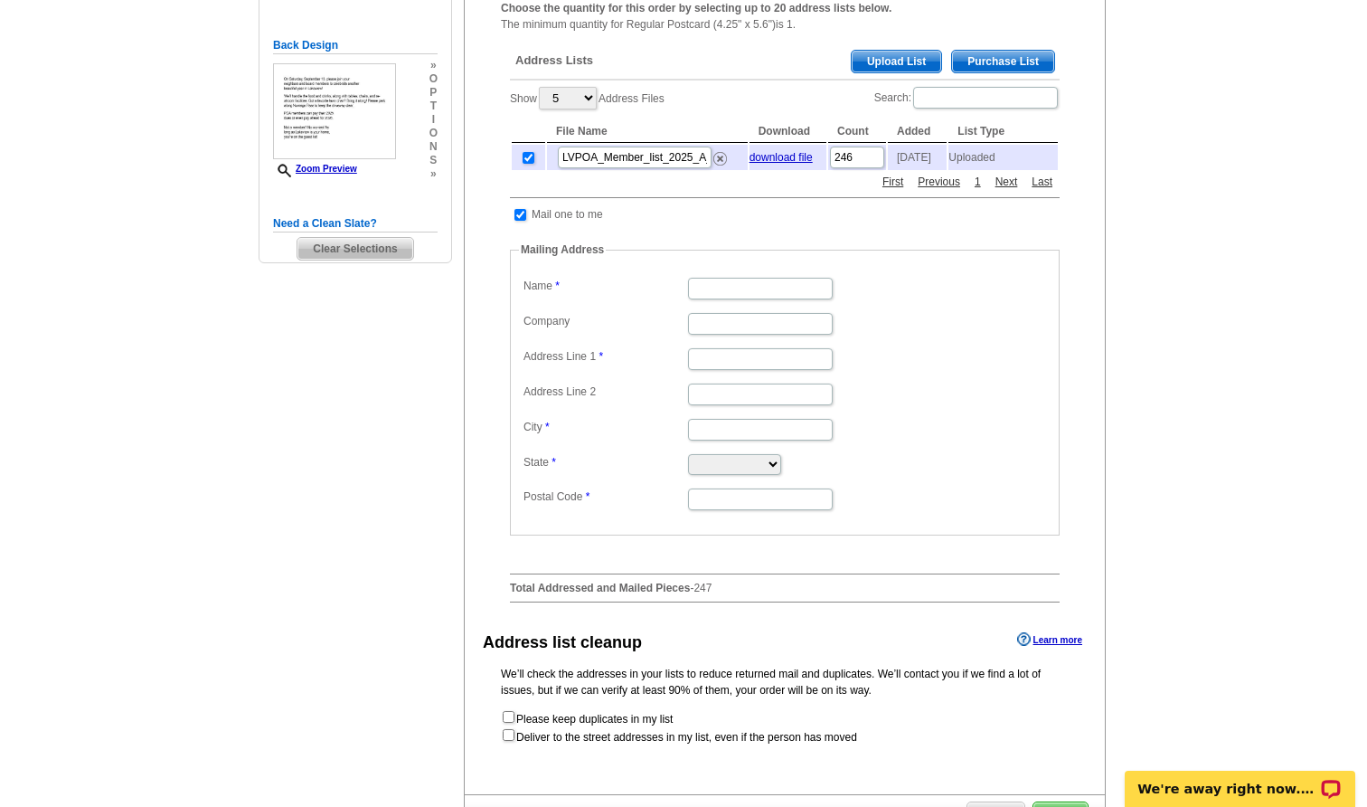
scroll to position [385, 0]
type input "[PERSON_NAME]"
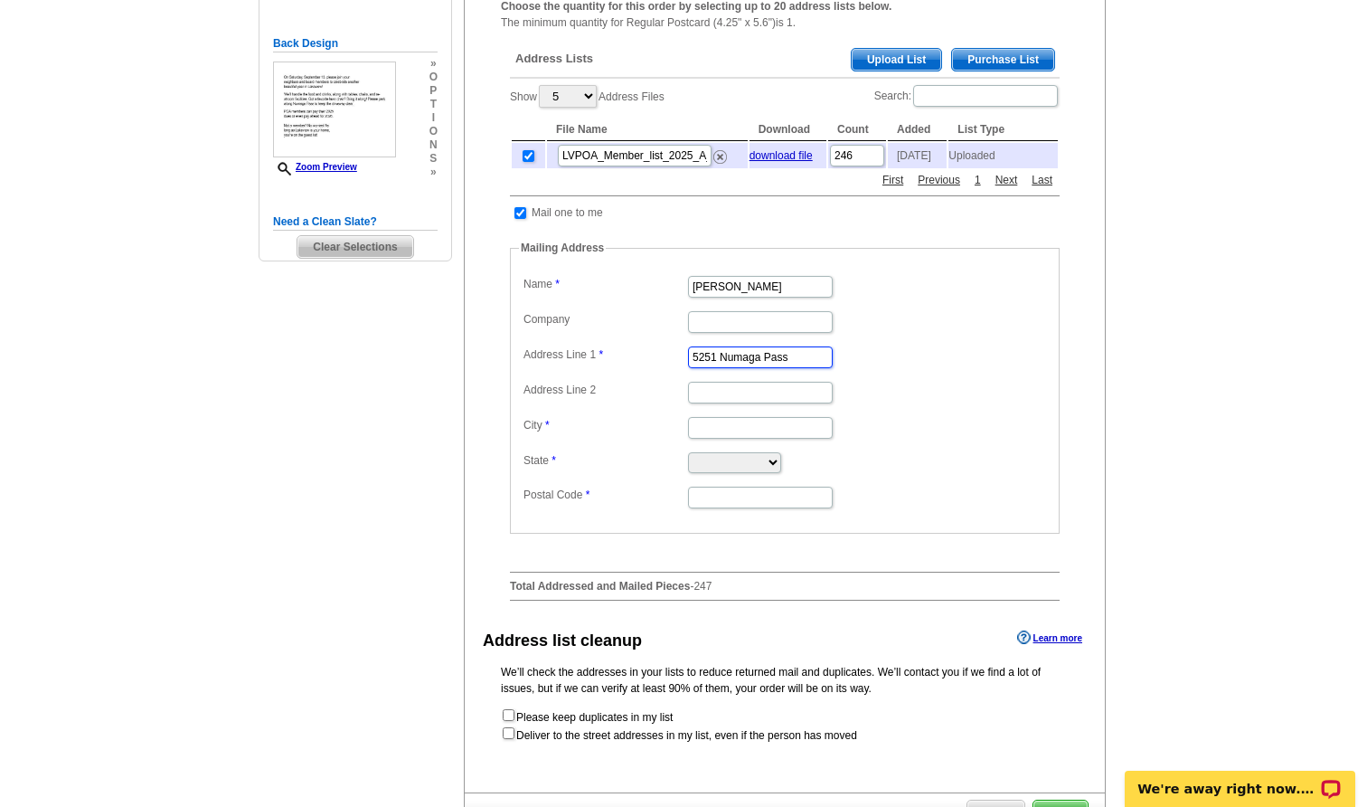
type input "5251 Numaga Pass"
type input "Carson City"
select select "NV"
type input "89703"
click at [1063, 483] on div "Address Lists Purchase List Upload List Show 5 10 25 50 100 Address Files Searc…" at bounding box center [785, 324] width 568 height 580
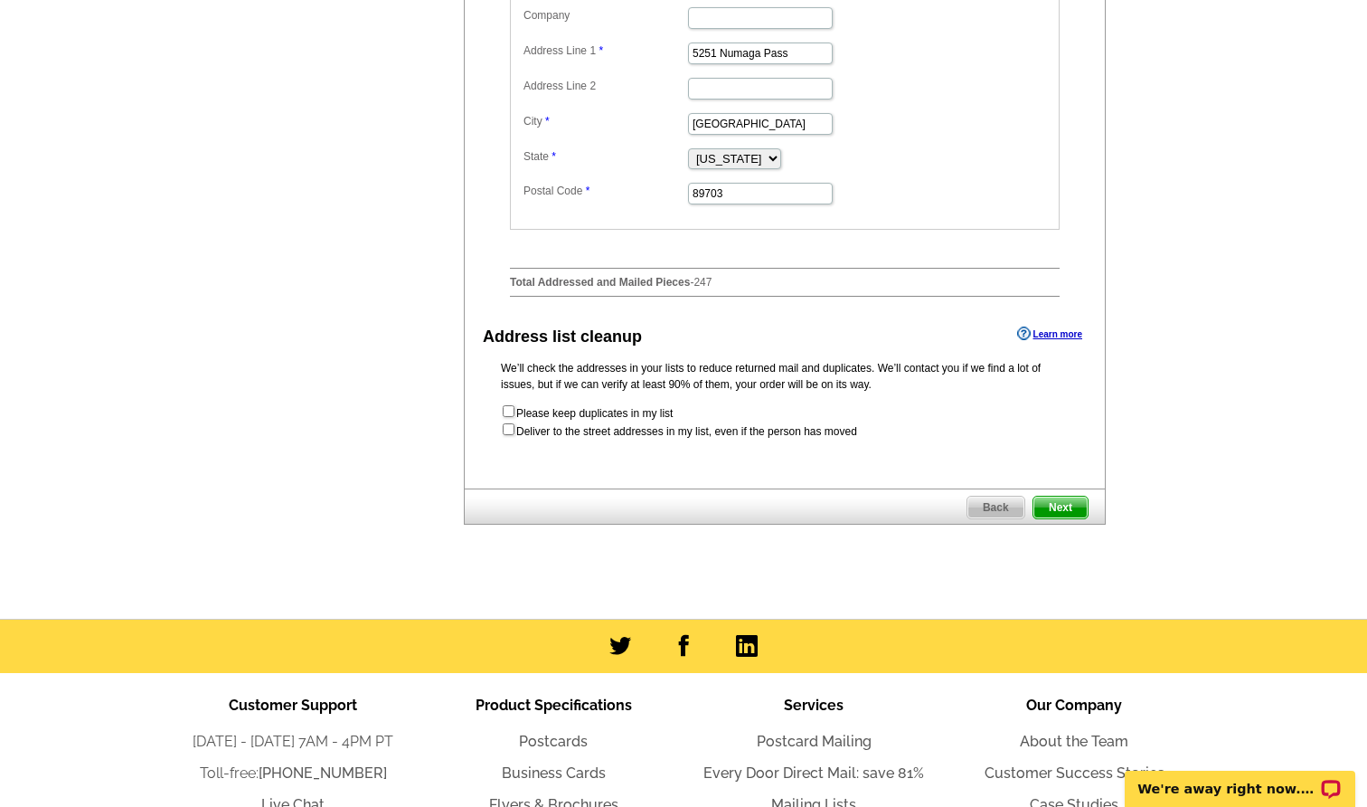
scroll to position [698, 0]
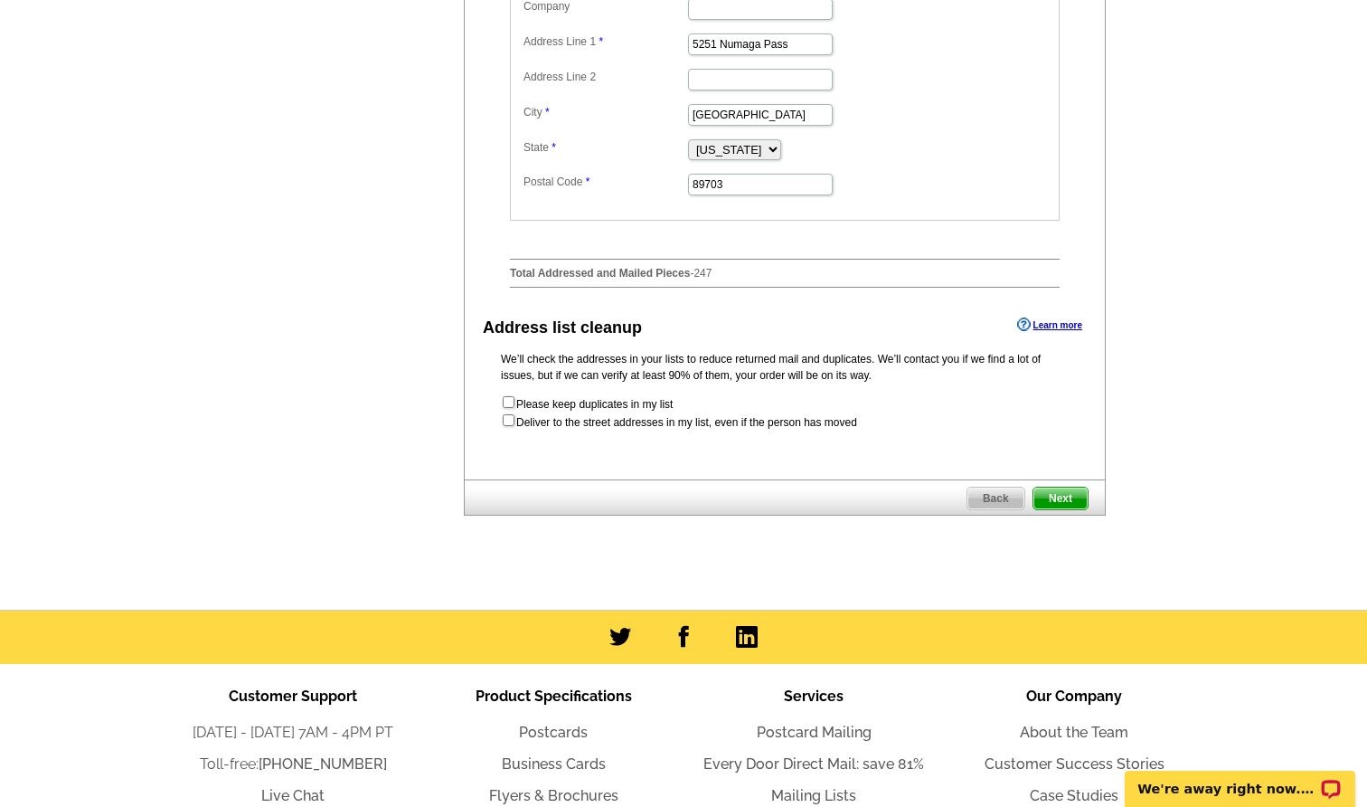
click at [509, 416] on input "checkbox" at bounding box center [509, 420] width 12 height 12
checkbox input "true"
radio input "true"
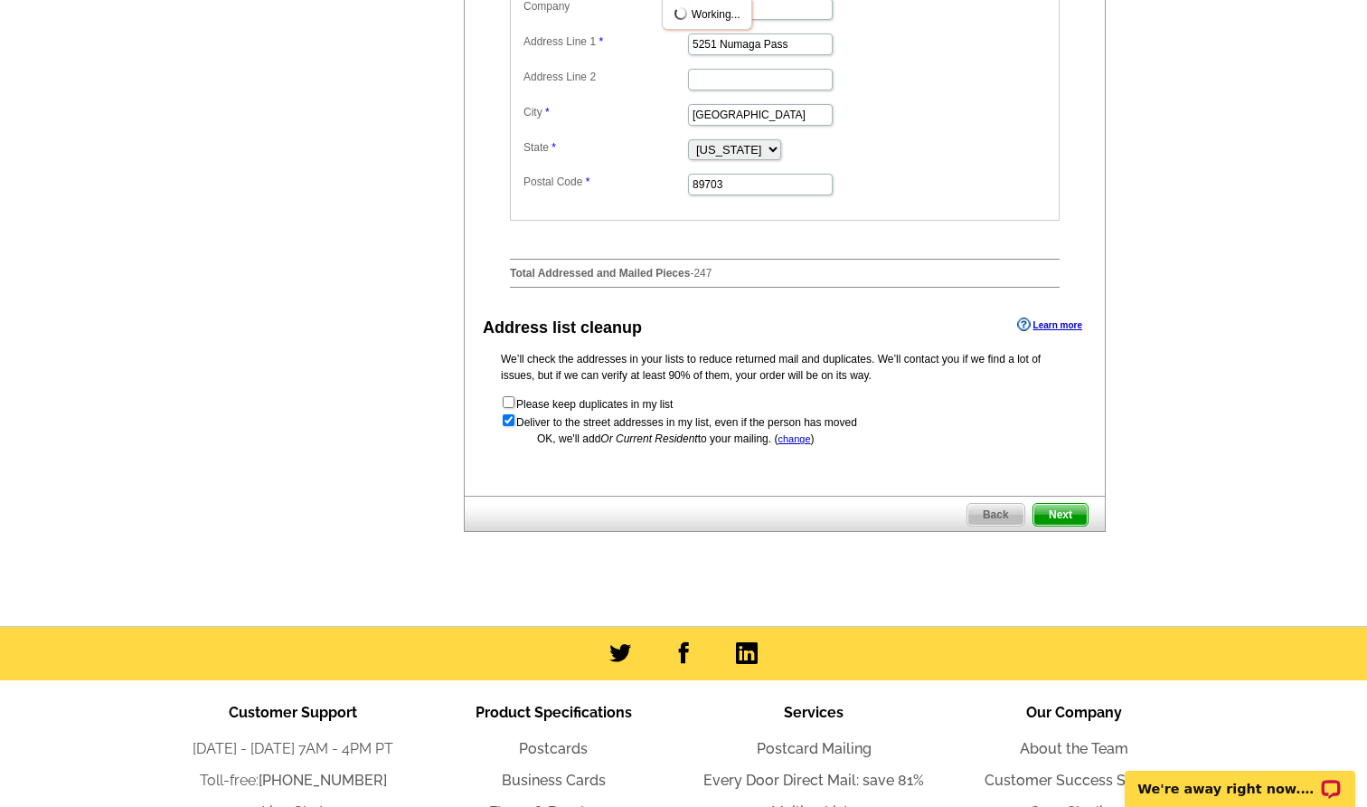
click at [506, 394] on form "Please keep duplicates in my list Deliver to the street addresses in my list, e…" at bounding box center [785, 412] width 568 height 36
click at [511, 399] on input "checkbox" at bounding box center [509, 402] width 12 height 12
click at [507, 398] on input "checkbox" at bounding box center [509, 402] width 12 height 12
checkbox input "false"
click at [507, 414] on input "checkbox" at bounding box center [509, 420] width 12 height 12
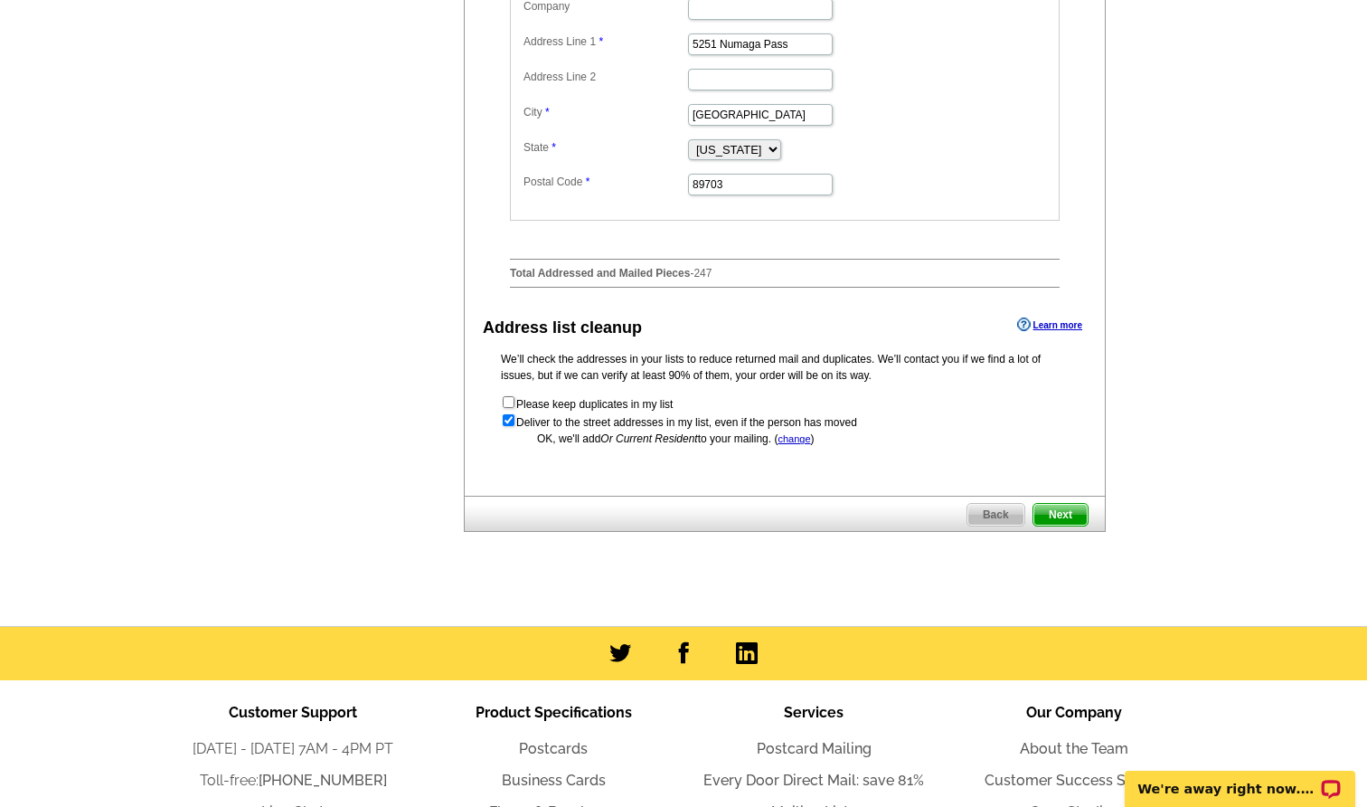
checkbox input "false"
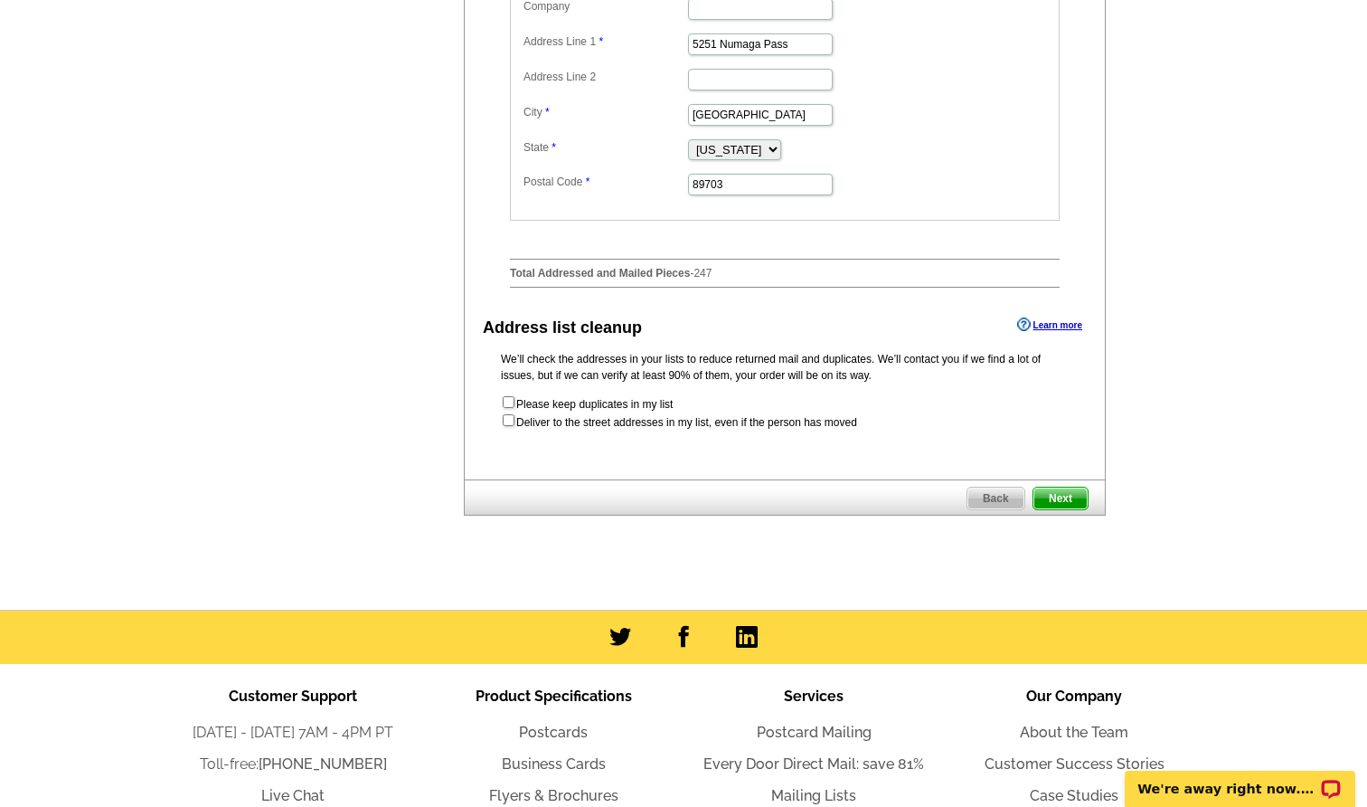
click at [1079, 487] on span "Next" at bounding box center [1060, 498] width 54 height 22
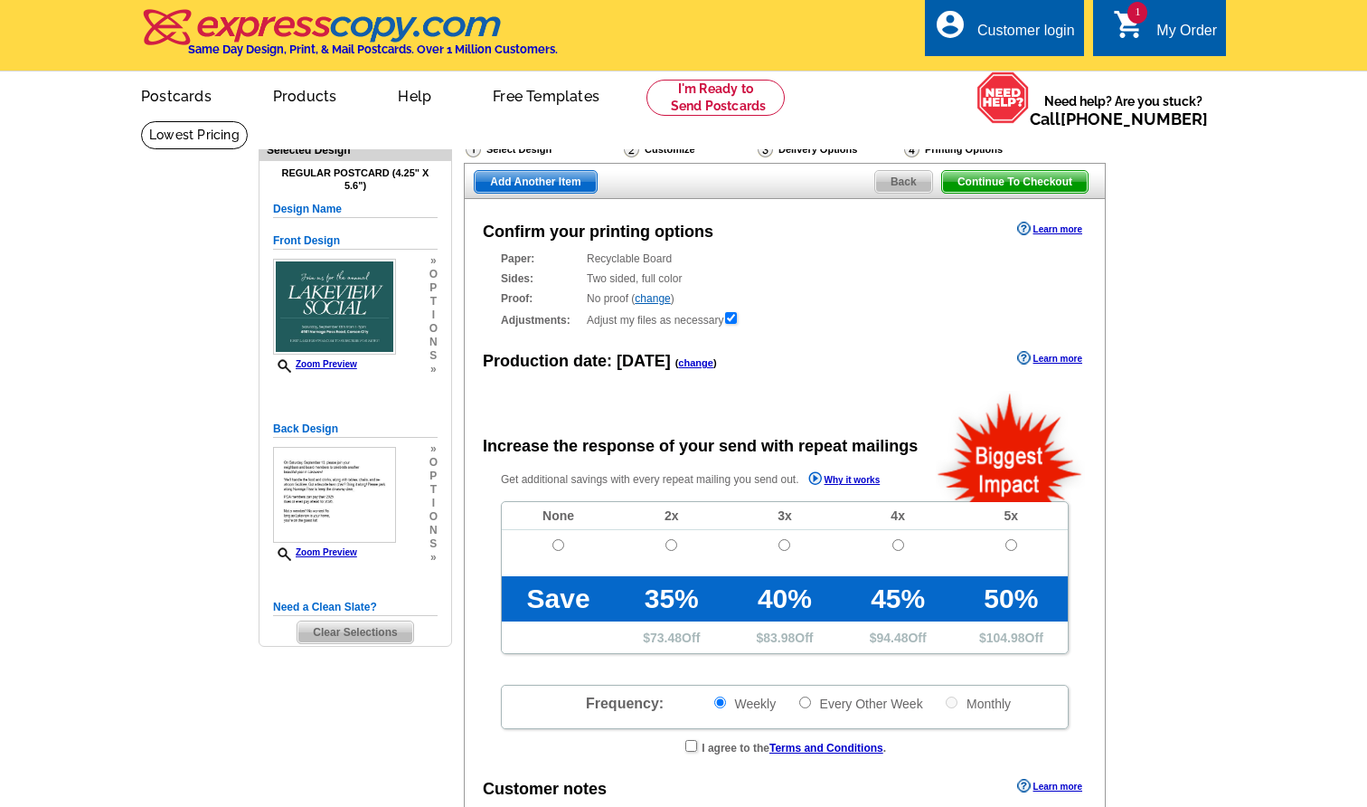
radio input "false"
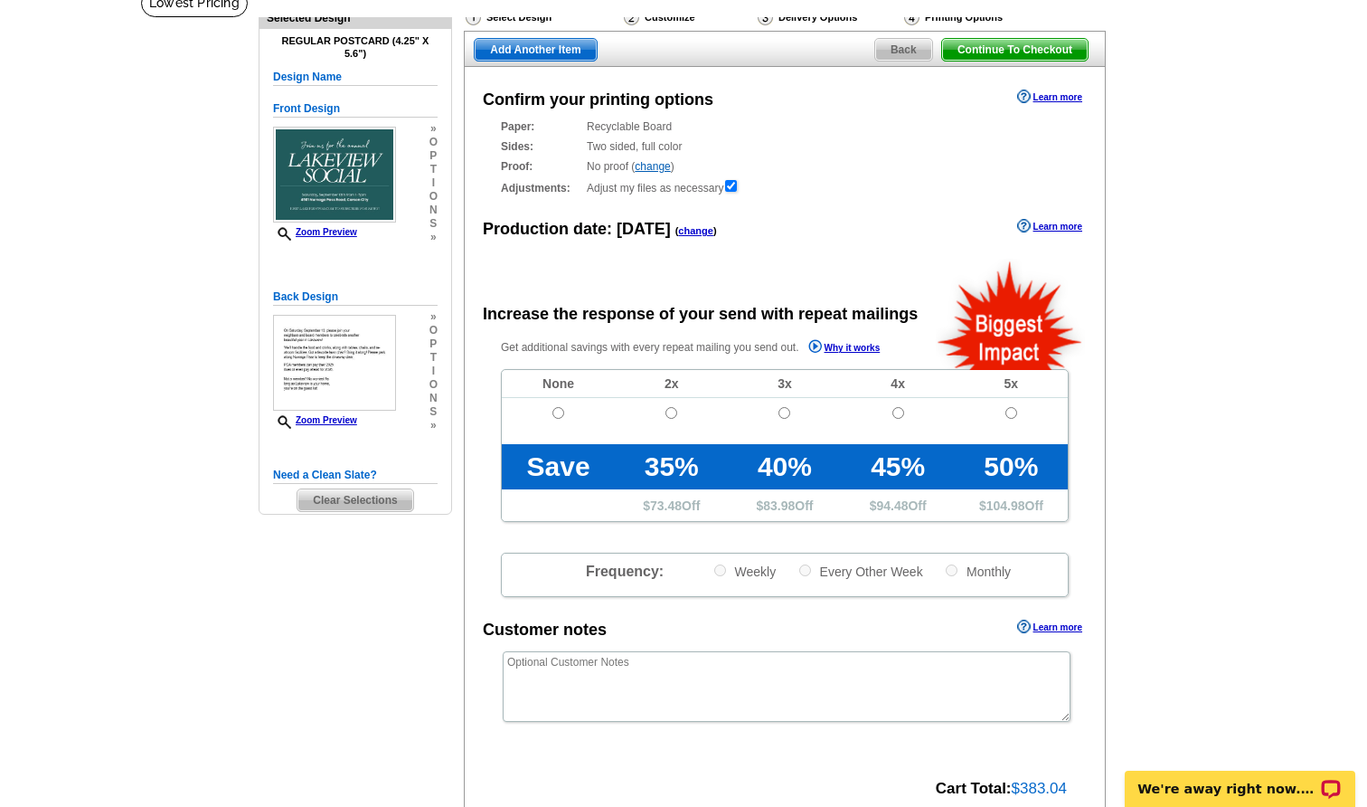
scroll to position [134, 0]
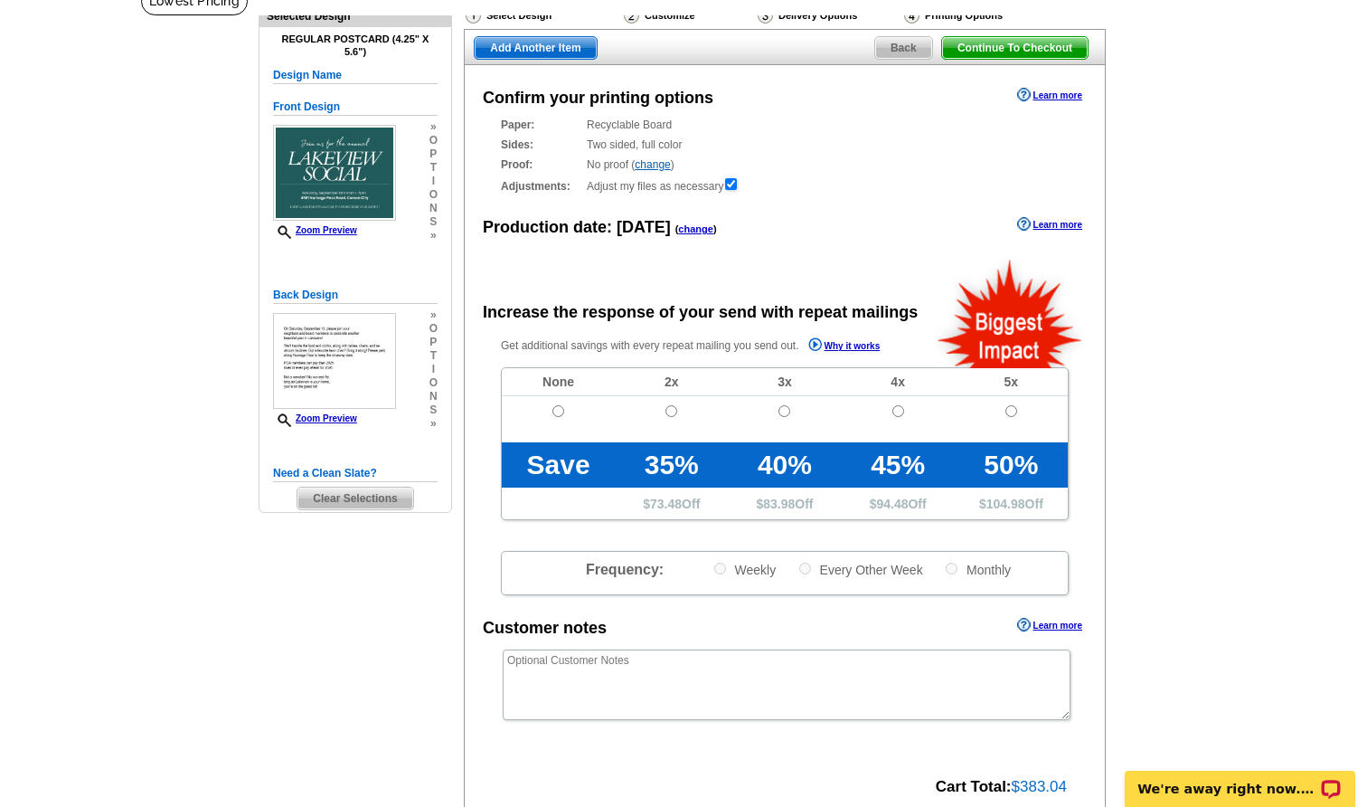
click at [559, 409] on input "radio" at bounding box center [558, 411] width 12 height 12
radio input "true"
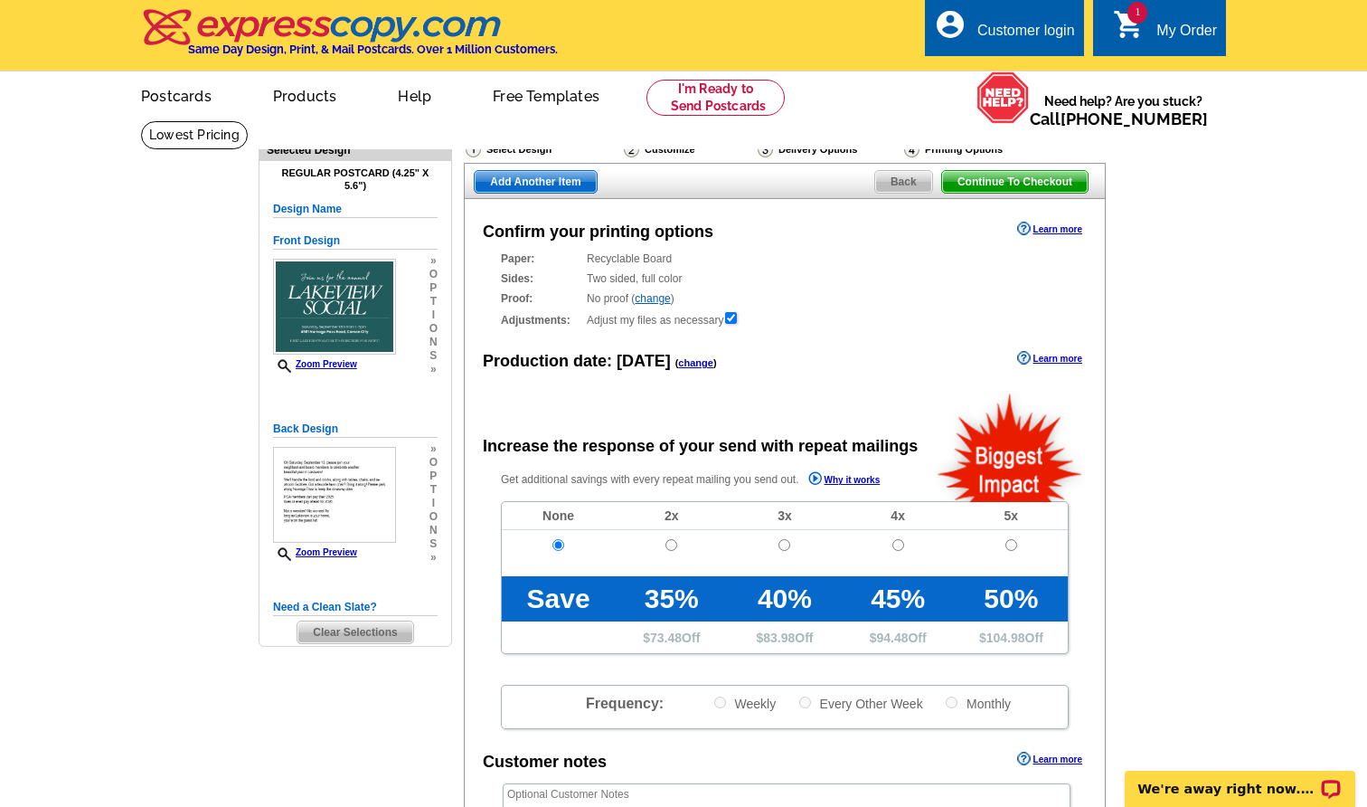
scroll to position [0, 0]
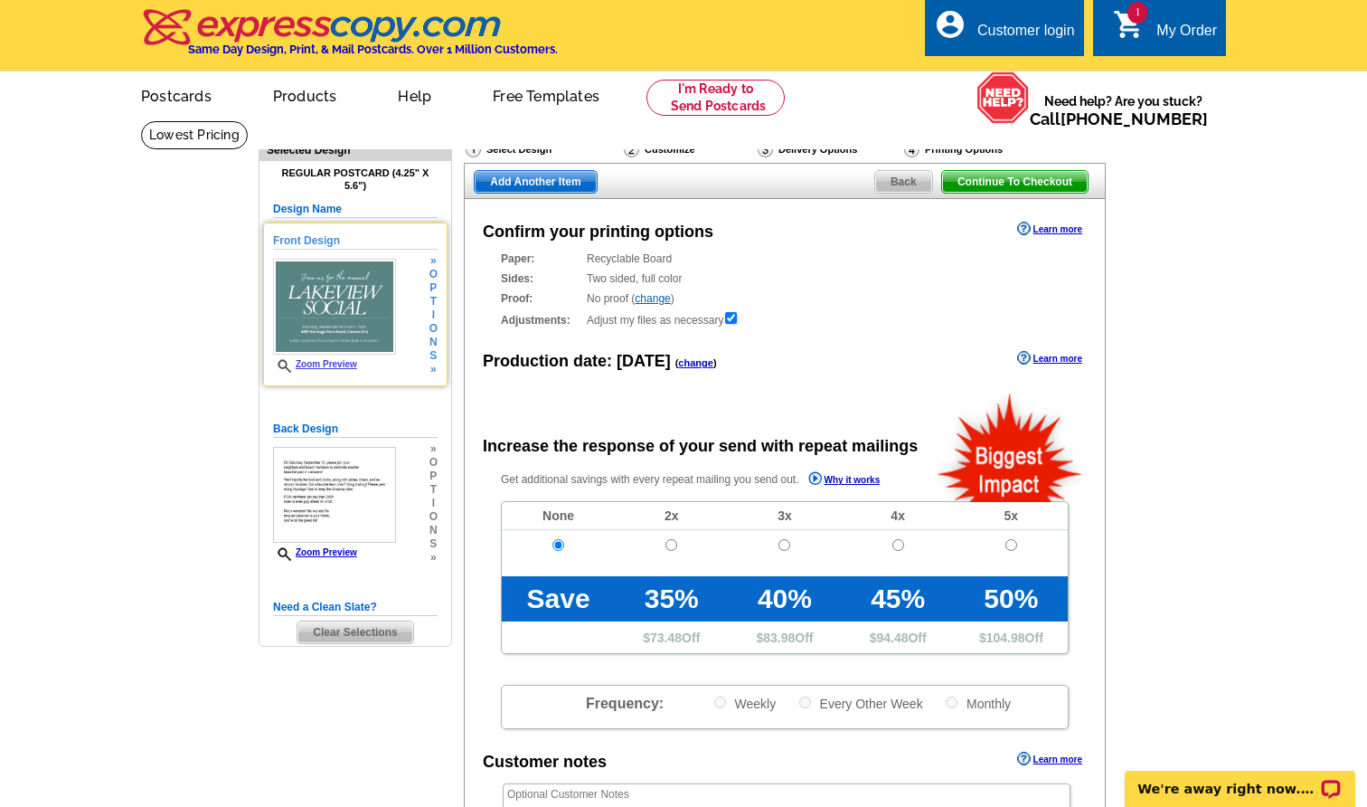
click at [346, 357] on div "Zoom Preview" at bounding box center [334, 316] width 123 height 114
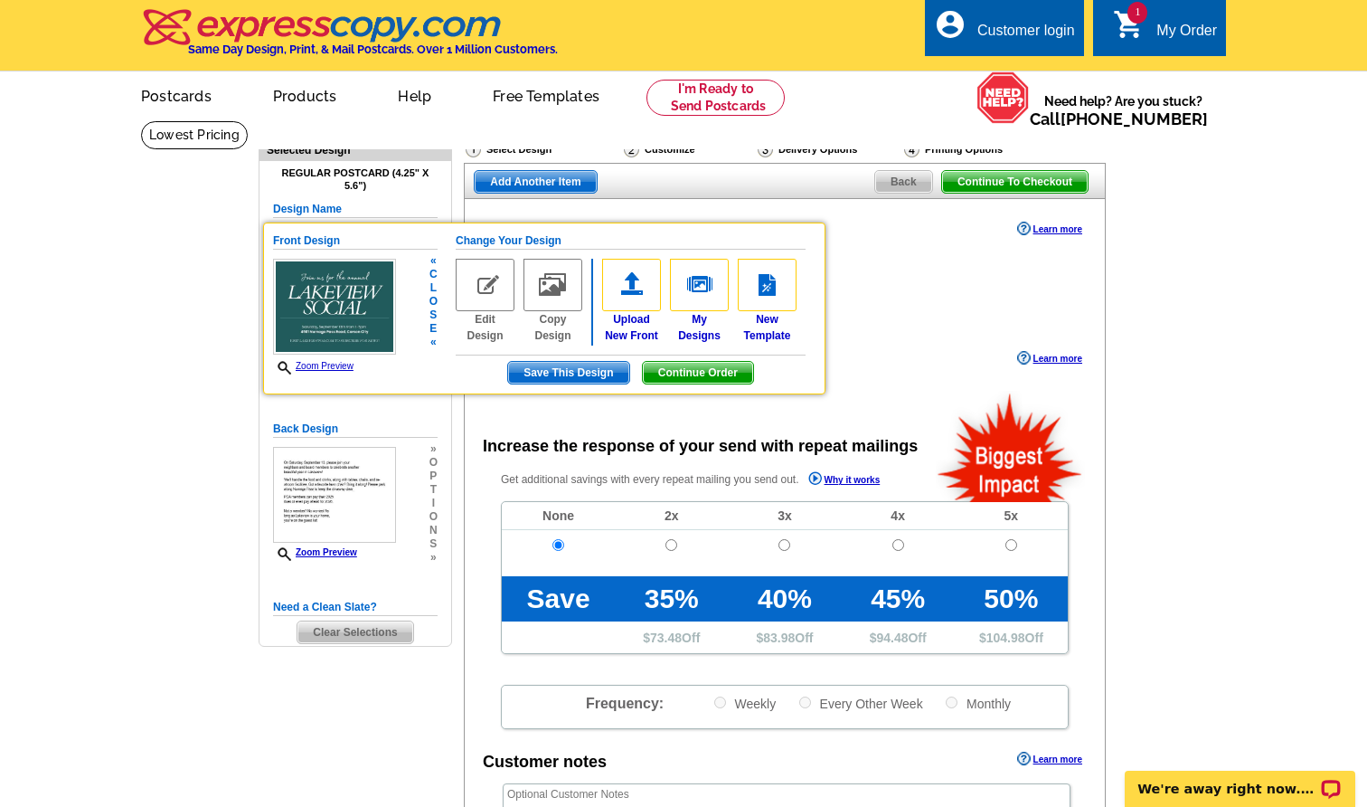
click at [344, 364] on link "Zoom Preview" at bounding box center [313, 366] width 80 height 10
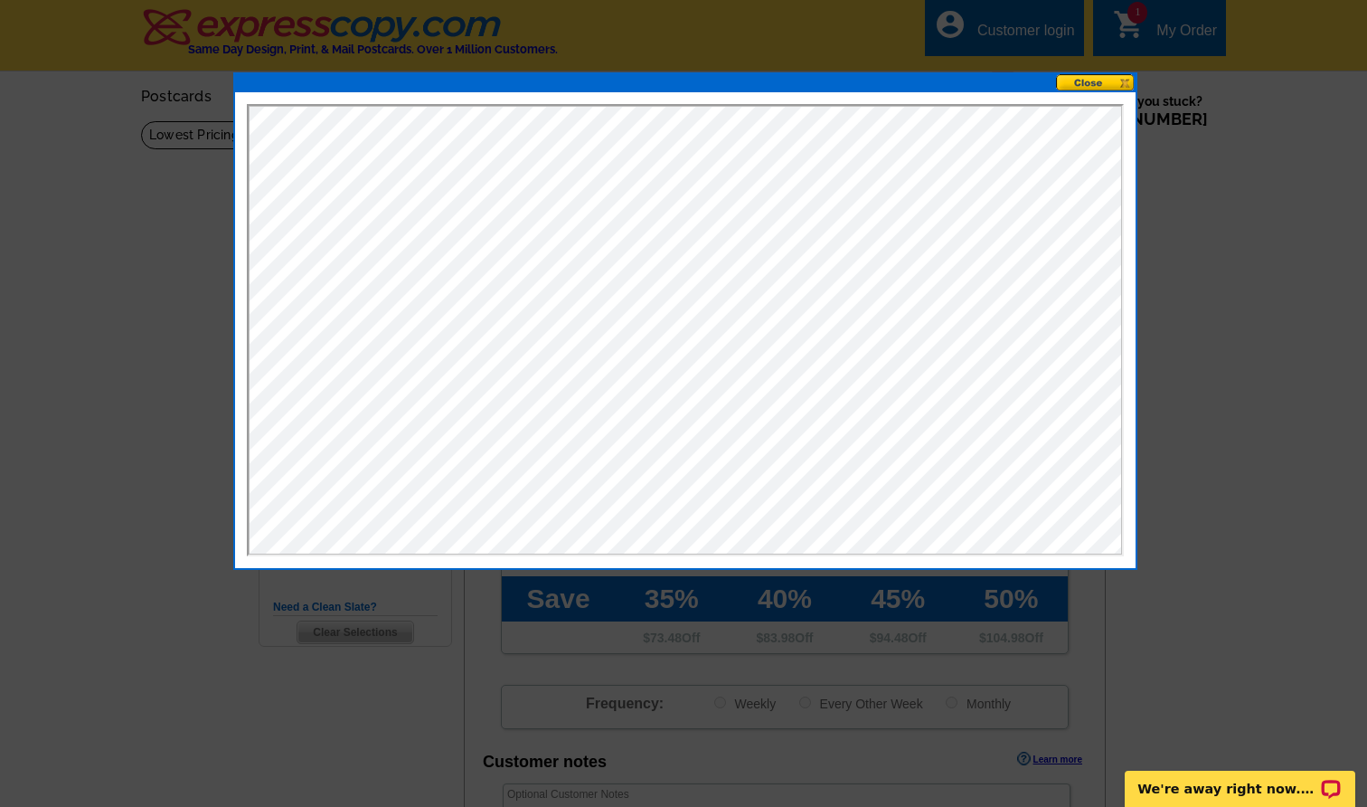
click at [1127, 80] on button at bounding box center [1096, 82] width 80 height 17
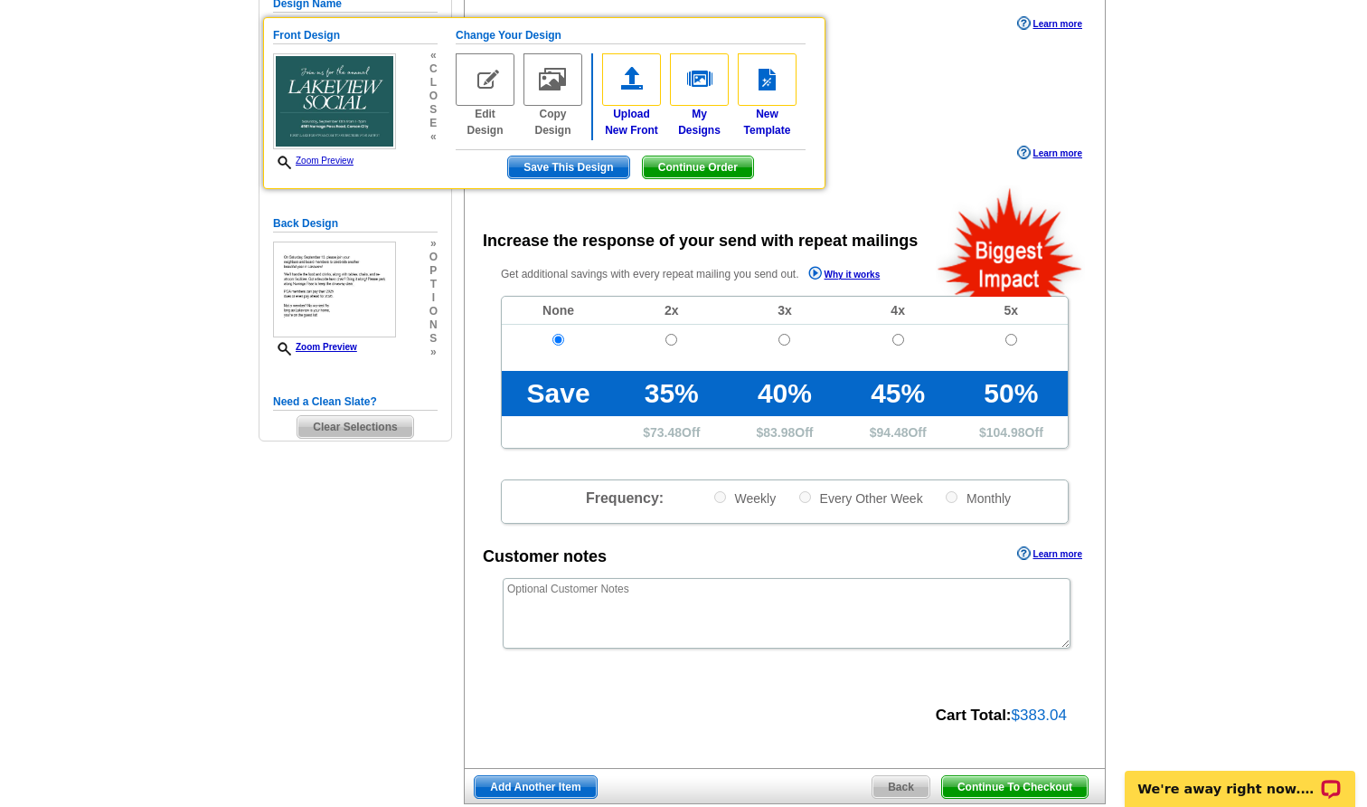
scroll to position [212, 0]
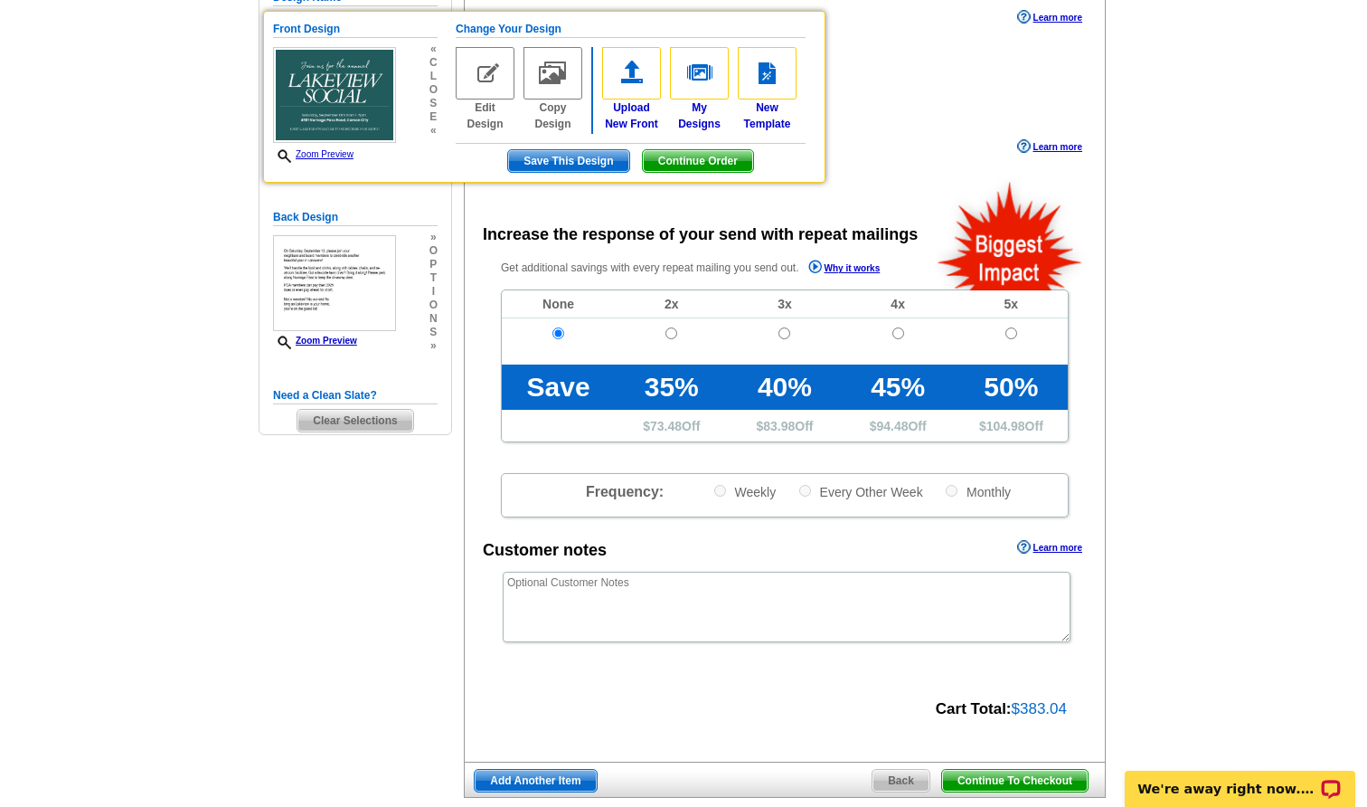
click at [1026, 777] on span "Continue To Checkout" at bounding box center [1015, 780] width 146 height 22
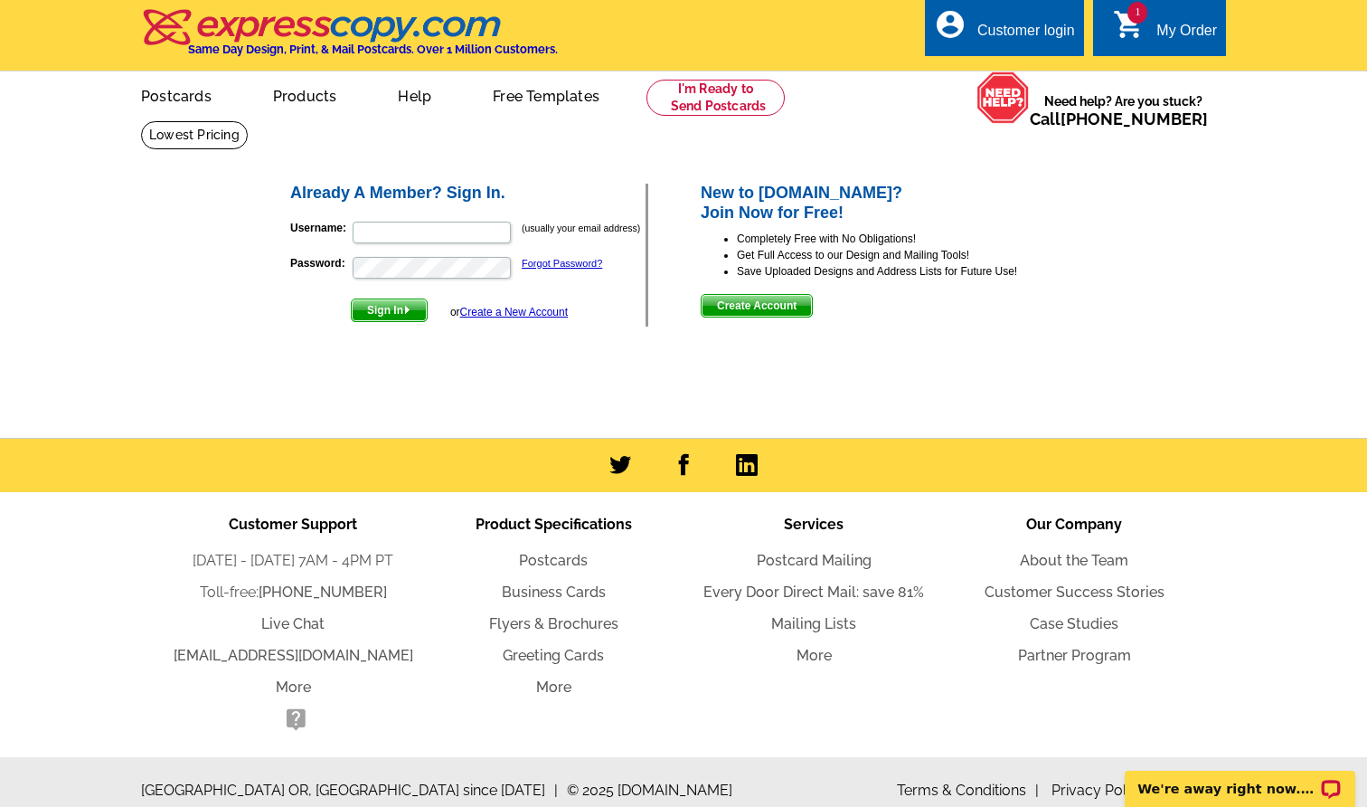
click at [1154, 20] on link "1 shopping_cart My Order" at bounding box center [1165, 31] width 104 height 23
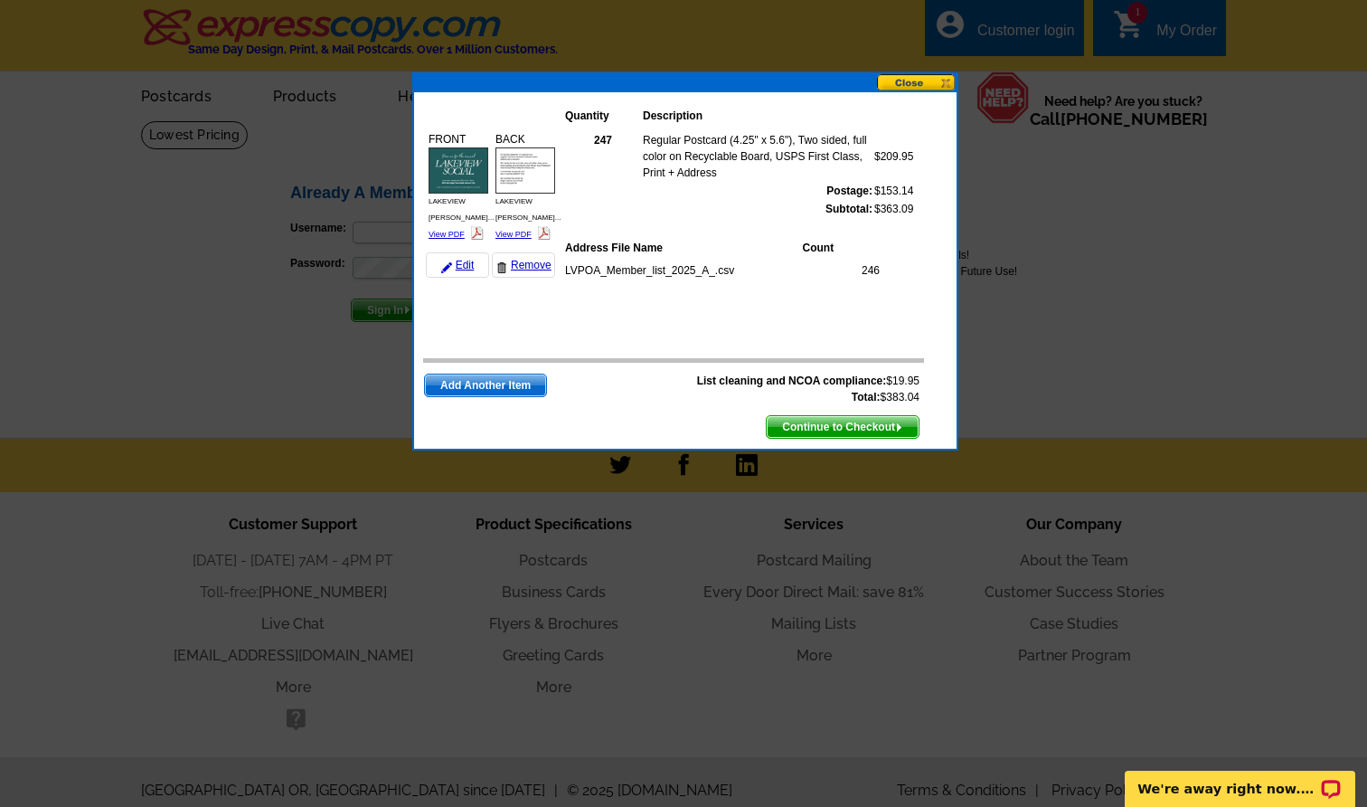
click at [874, 421] on span "Continue to Checkout" at bounding box center [843, 427] width 152 height 22
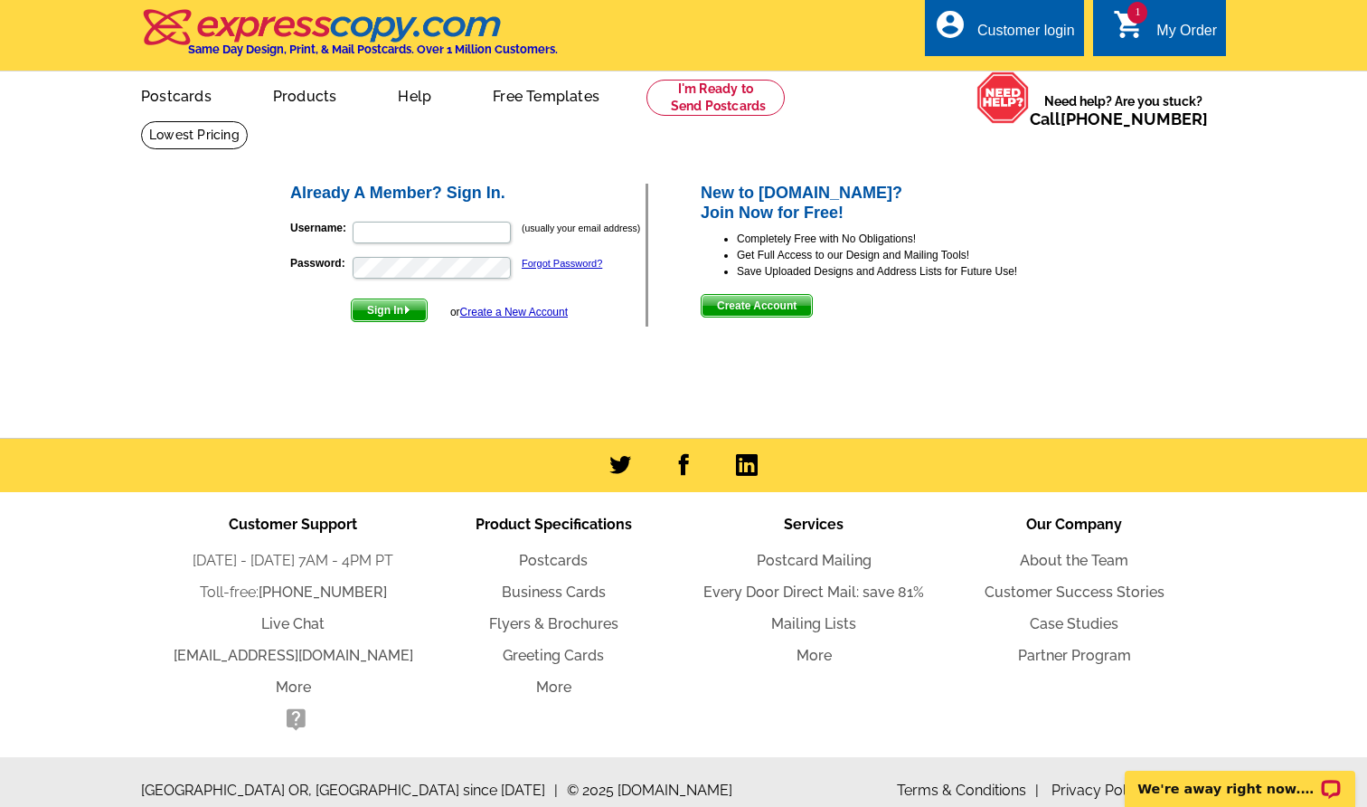
click at [753, 307] on span "Create Account" at bounding box center [757, 306] width 110 height 22
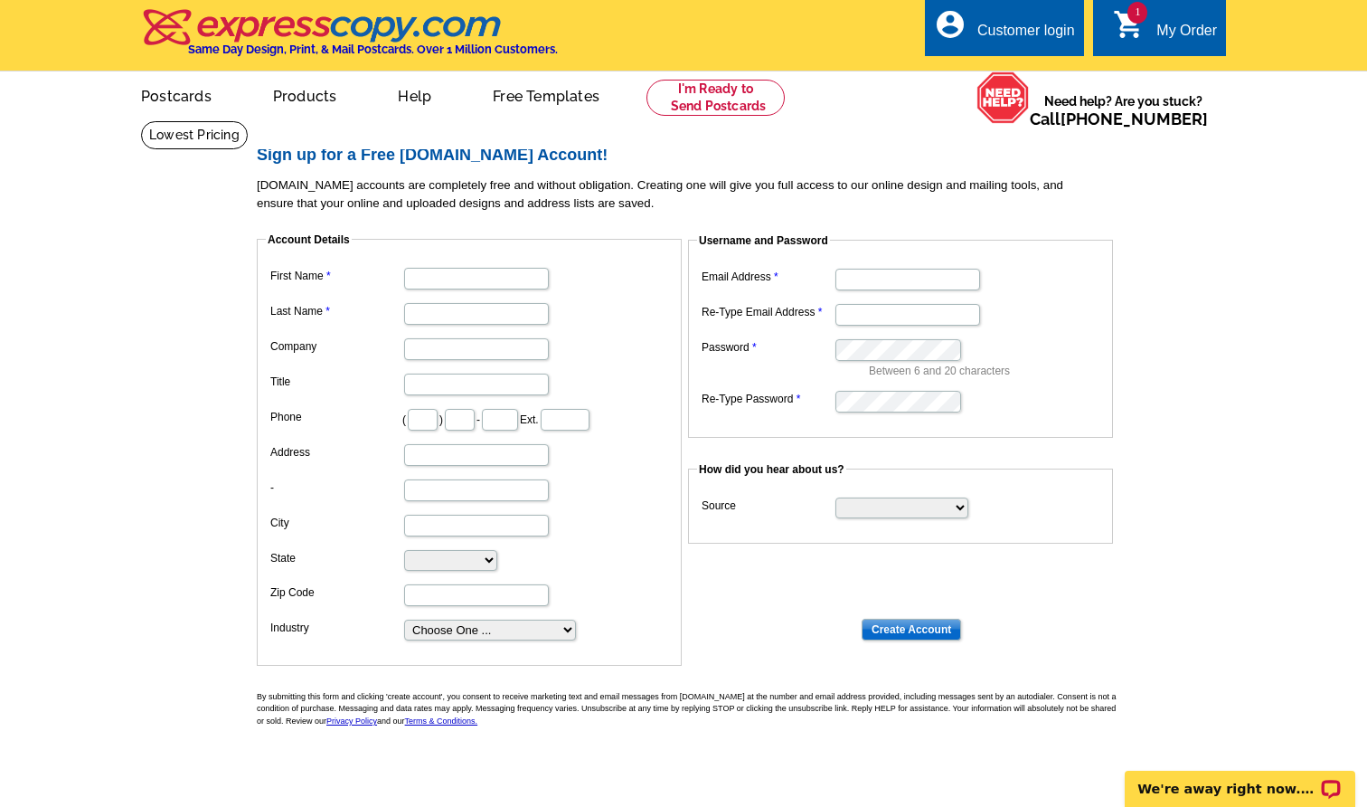
click at [434, 263] on dd at bounding box center [469, 277] width 407 height 28
type input "[PERSON_NAME]"
type input "760"
type input "333"
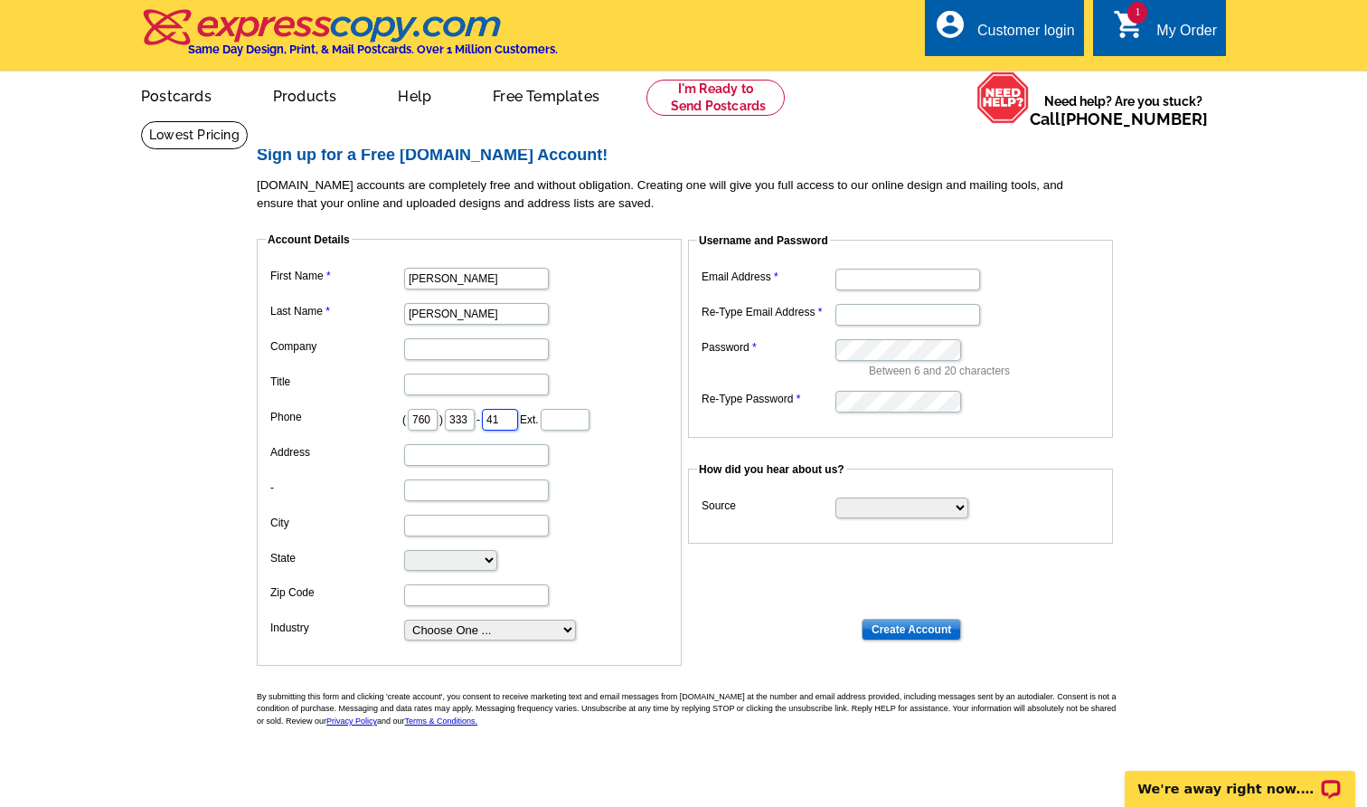
type input "4"
type input "5166"
type input "5251"
type input "5251 Numaga Pass"
type input "[GEOGRAPHIC_DATA]"
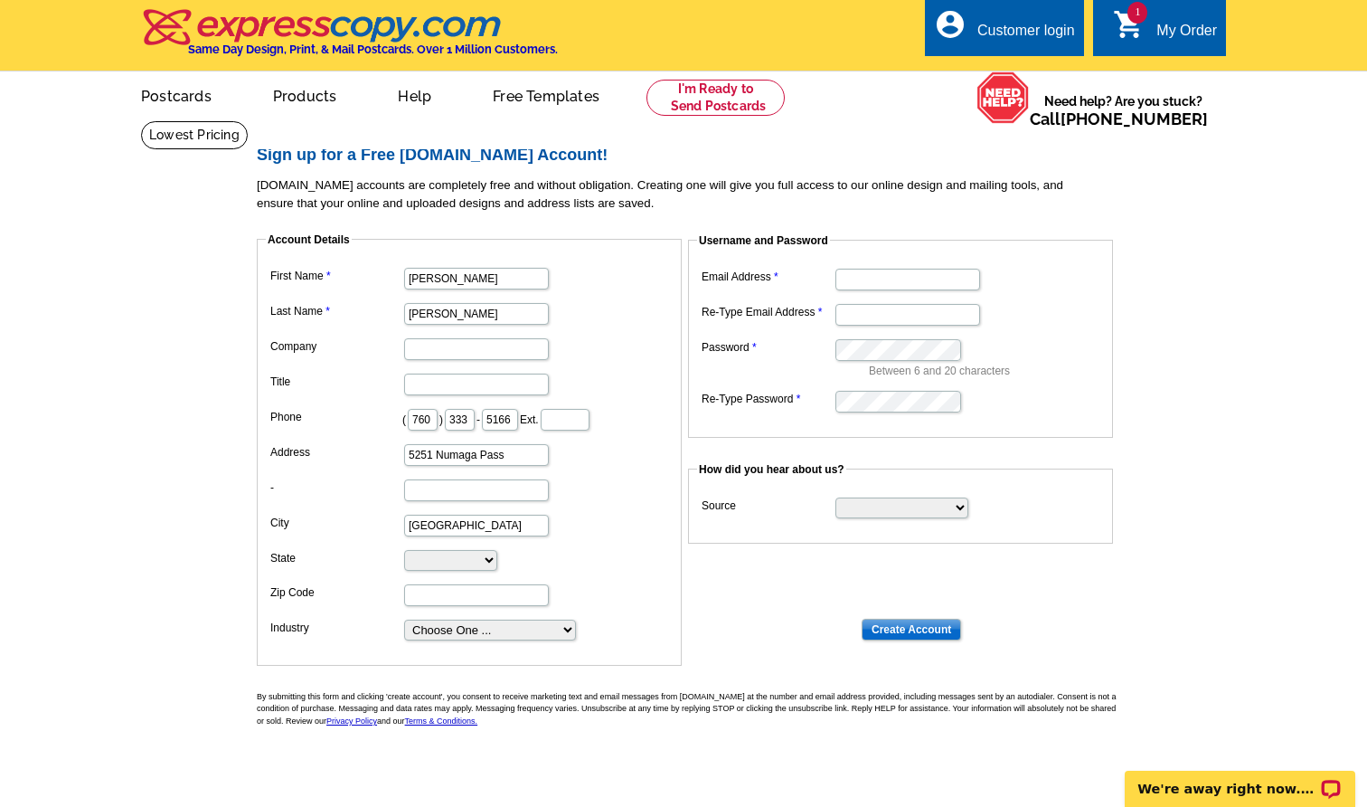
select select "NV"
type input "89703"
type input "[EMAIL_ADDRESS][DOMAIN_NAME]"
click at [612, 569] on dl "First Name [PERSON_NAME] Last Name [PERSON_NAME] Company Title Phone ( 760 ) 33…" at bounding box center [469, 452] width 407 height 379
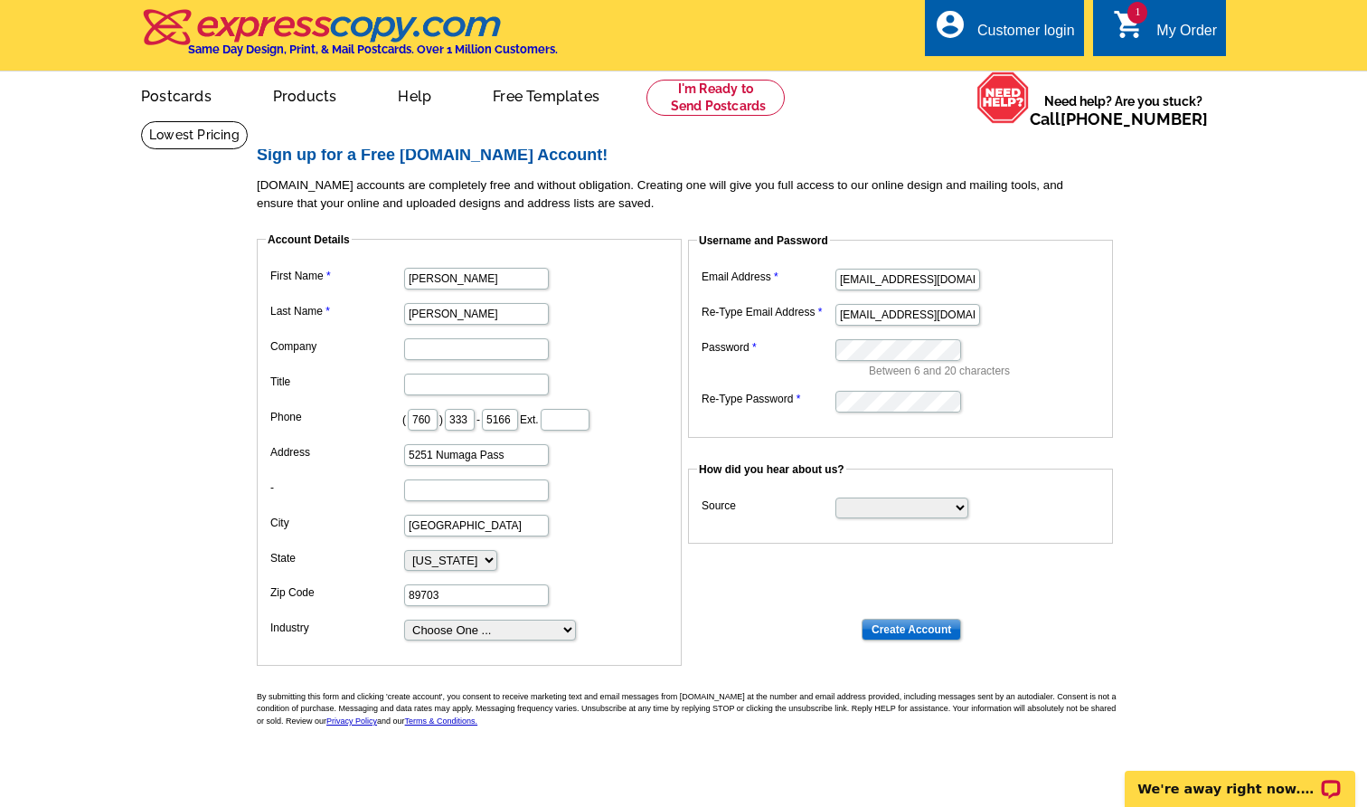
click at [1014, 450] on dt at bounding box center [691, 453] width 868 height 16
select select "search"
click at [930, 619] on input "Create Account" at bounding box center [911, 629] width 99 height 22
